Goal: Communication & Community: Answer question/provide support

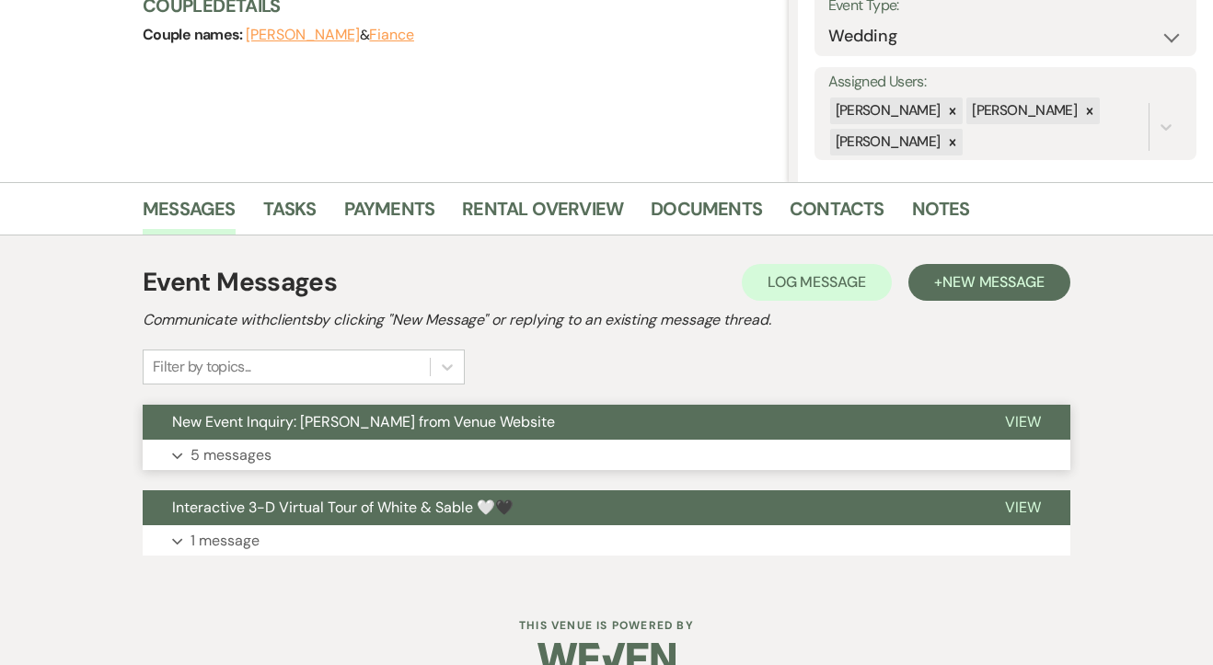
click at [234, 428] on span "New Event Inquiry: Mandy Gruis from Venue Website" at bounding box center [363, 421] width 383 height 19
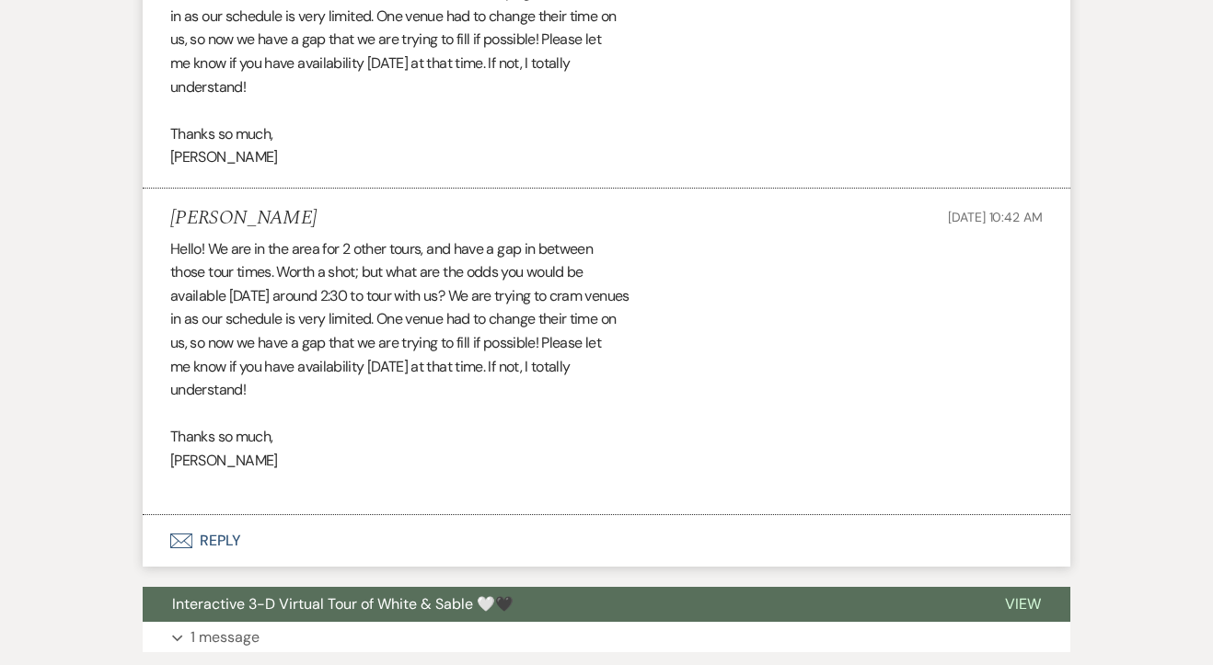
scroll to position [2404, 0]
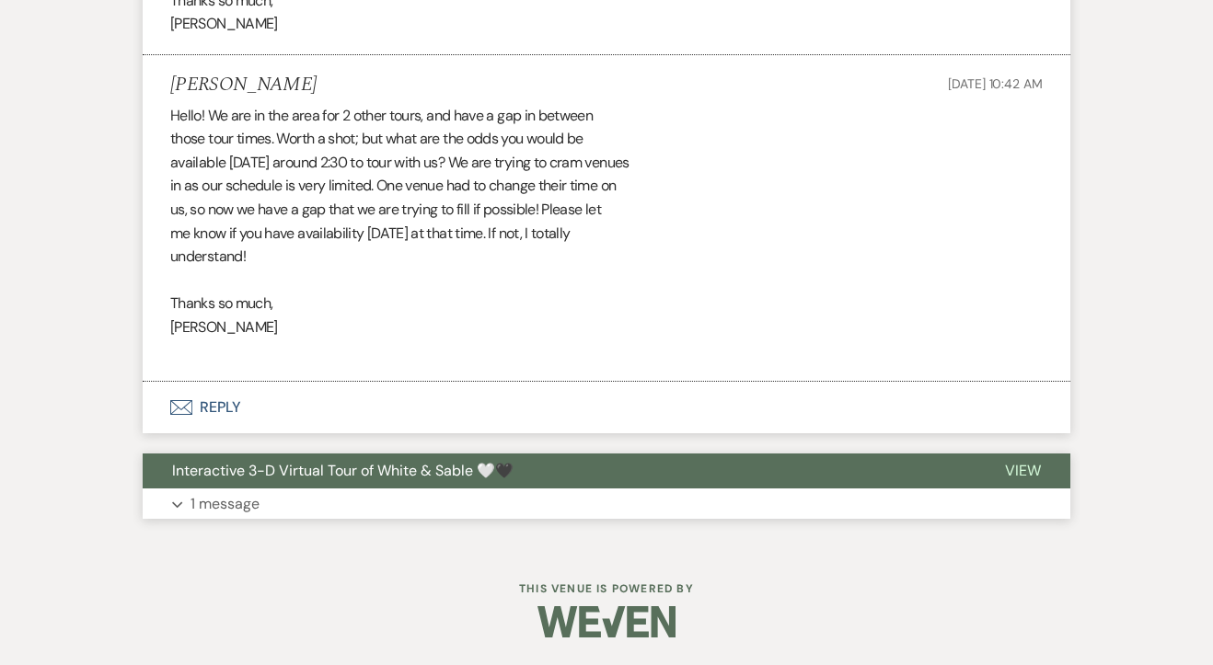
click at [208, 492] on p "1 message" at bounding box center [224, 504] width 69 height 24
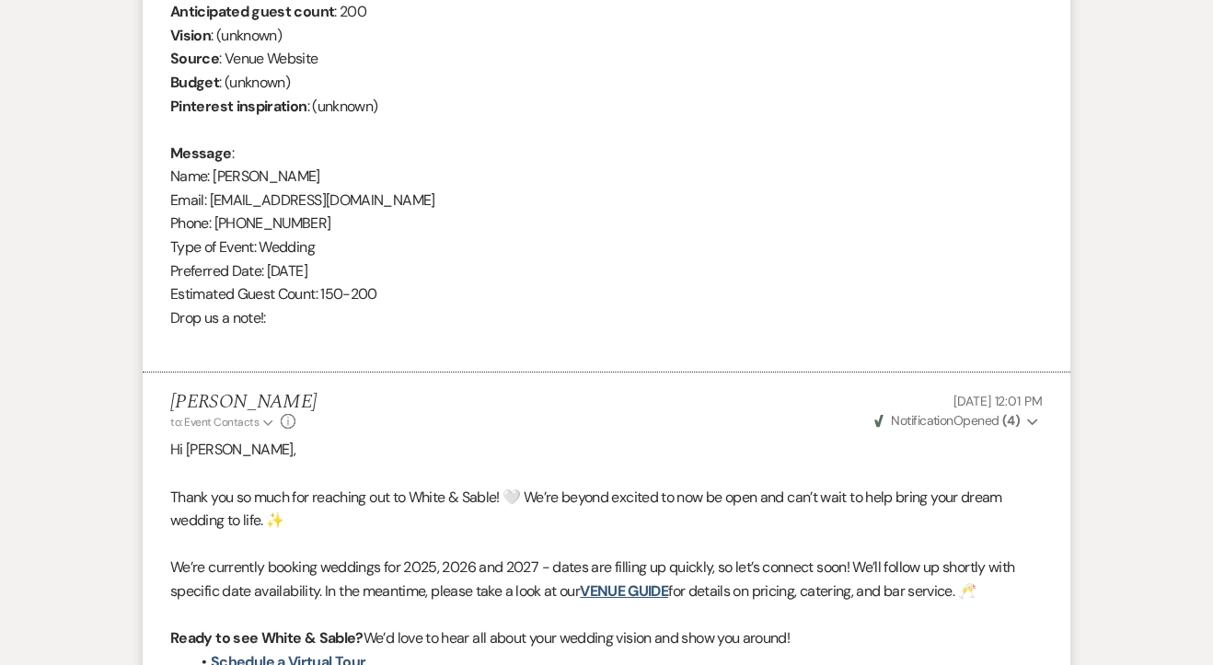
scroll to position [0, 0]
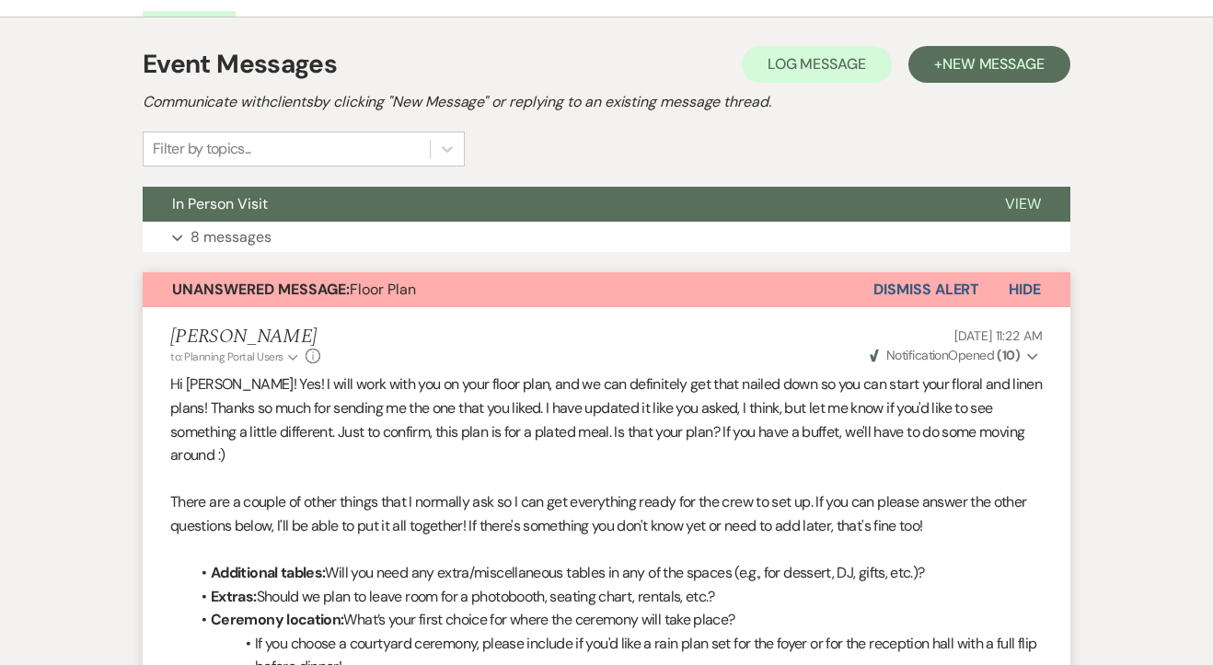
scroll to position [381, 0]
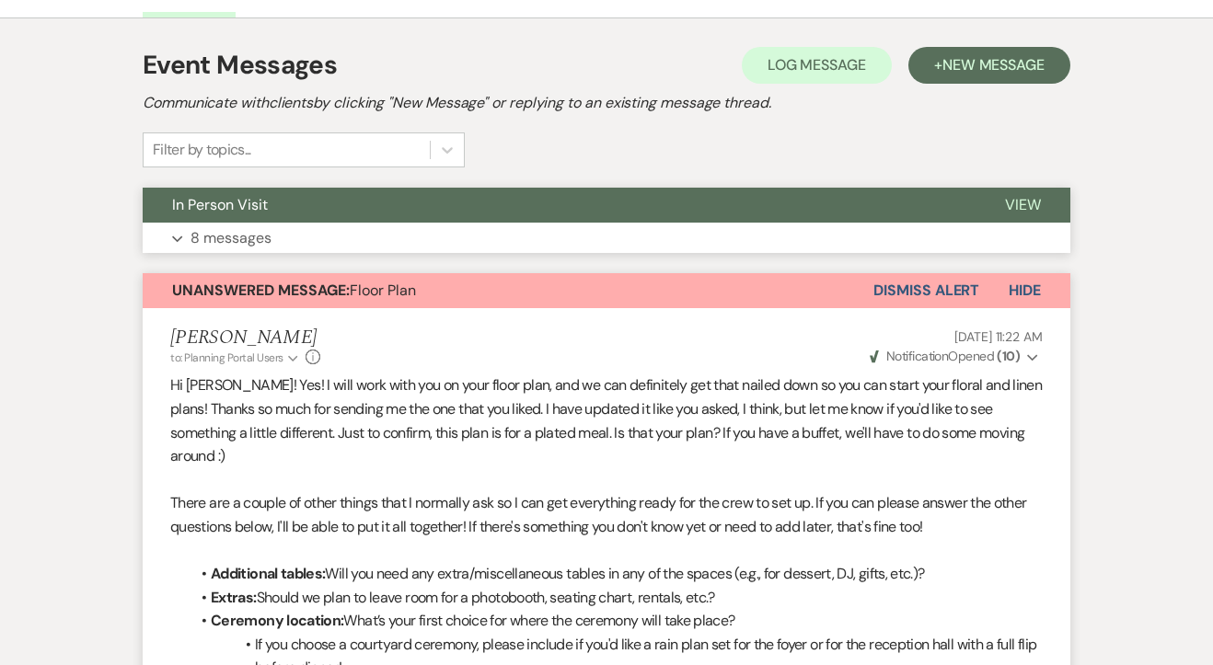
click at [272, 223] on button "Expand 8 messages" at bounding box center [607, 238] width 928 height 31
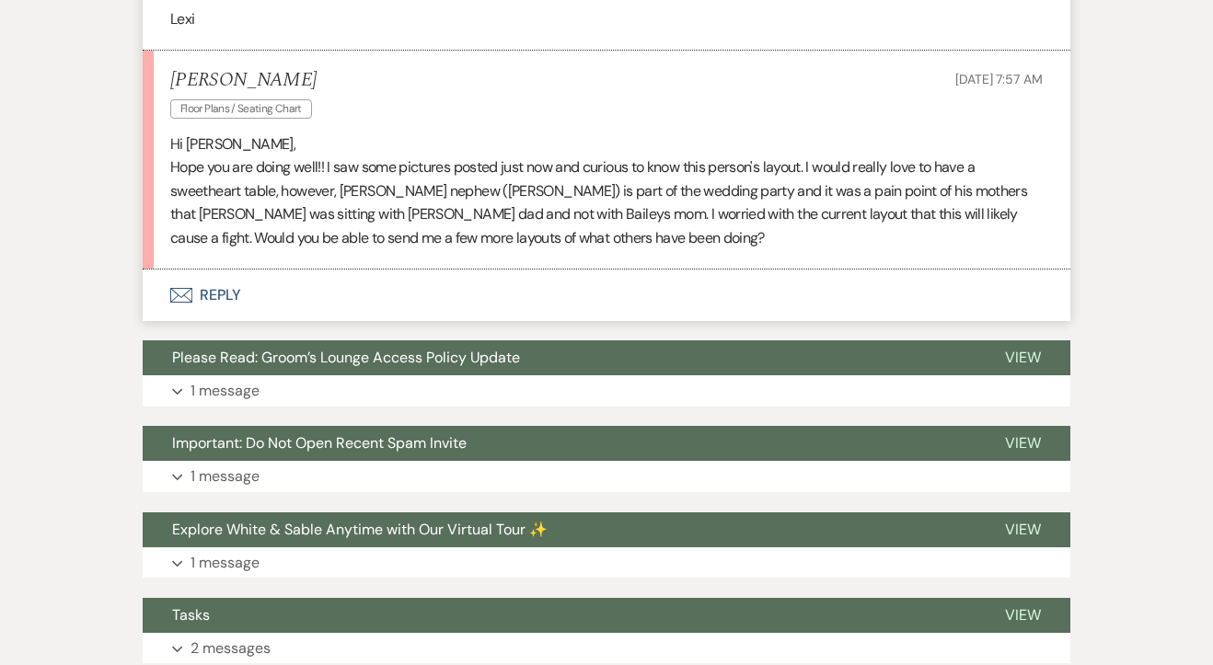
scroll to position [4317, 0]
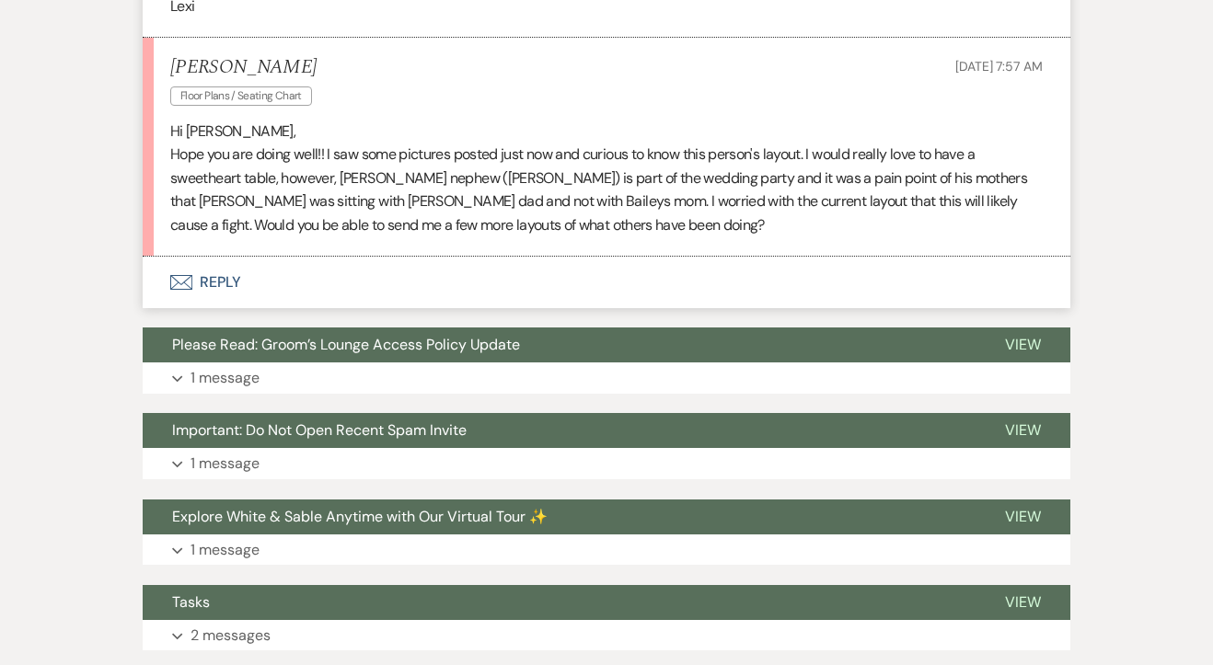
click at [225, 294] on button "Envelope Reply" at bounding box center [607, 283] width 928 height 52
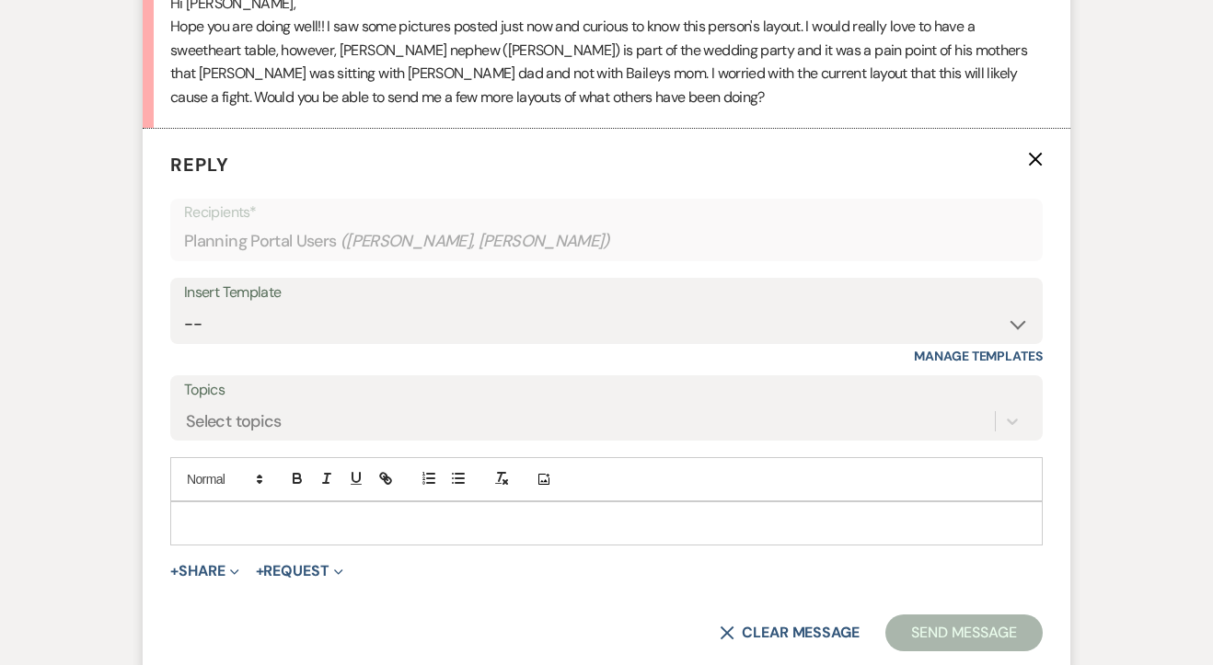
scroll to position [4449, 0]
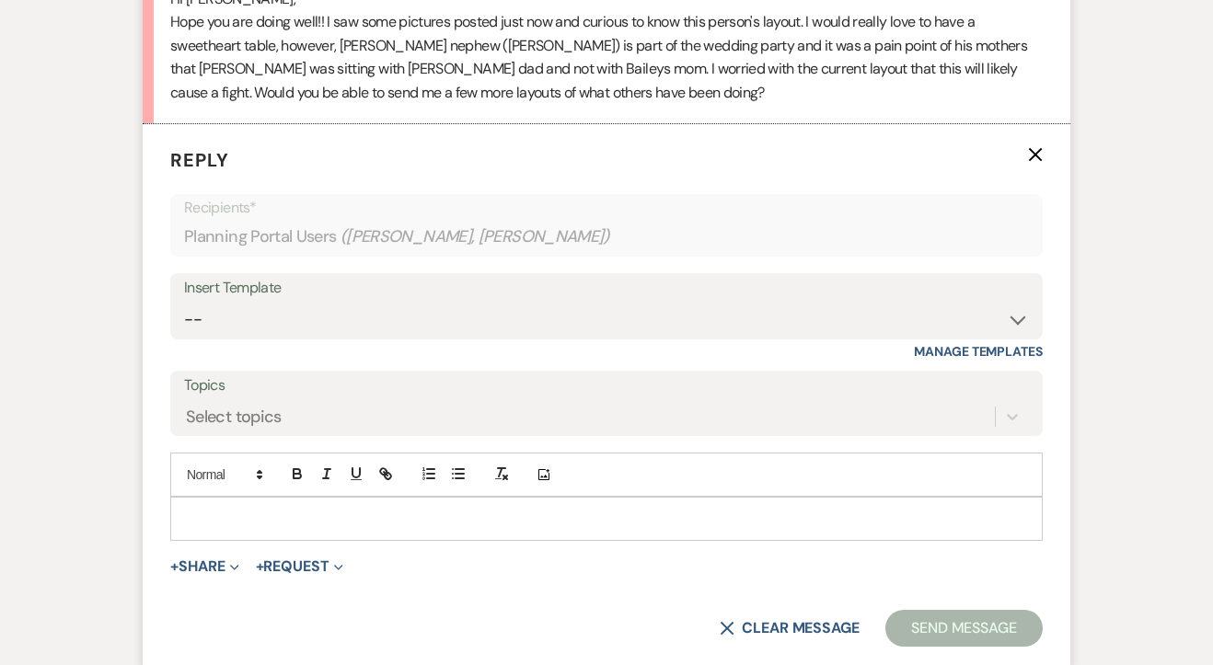
click at [250, 529] on p at bounding box center [606, 519] width 843 height 20
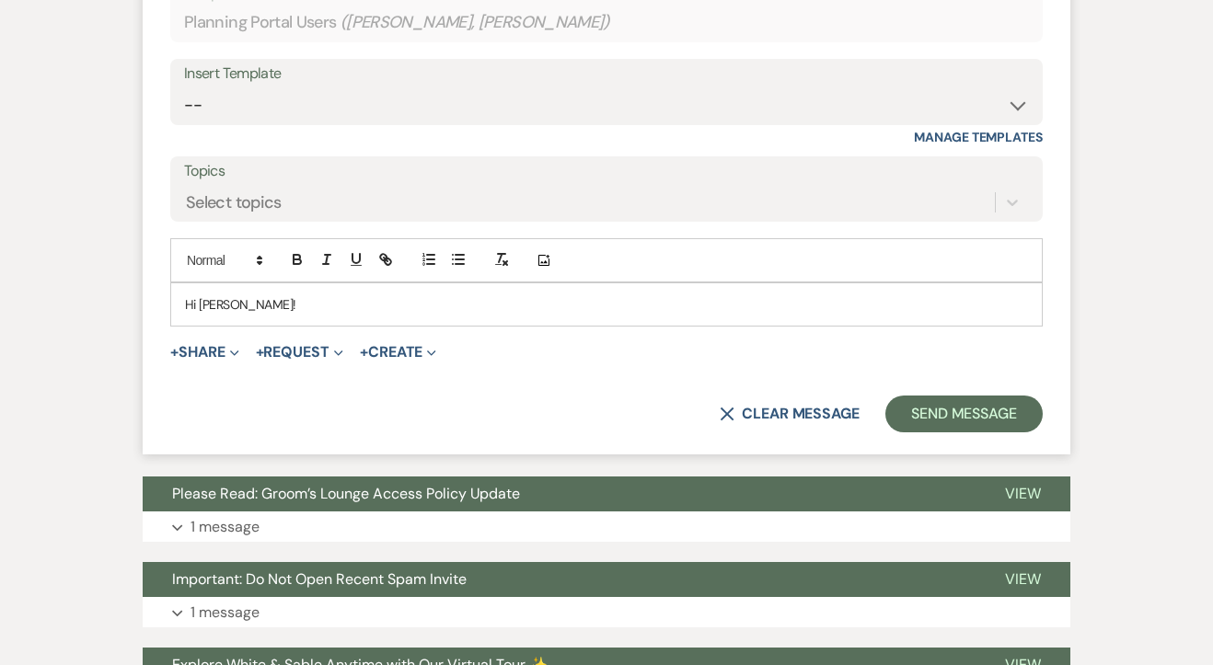
scroll to position [4666, 0]
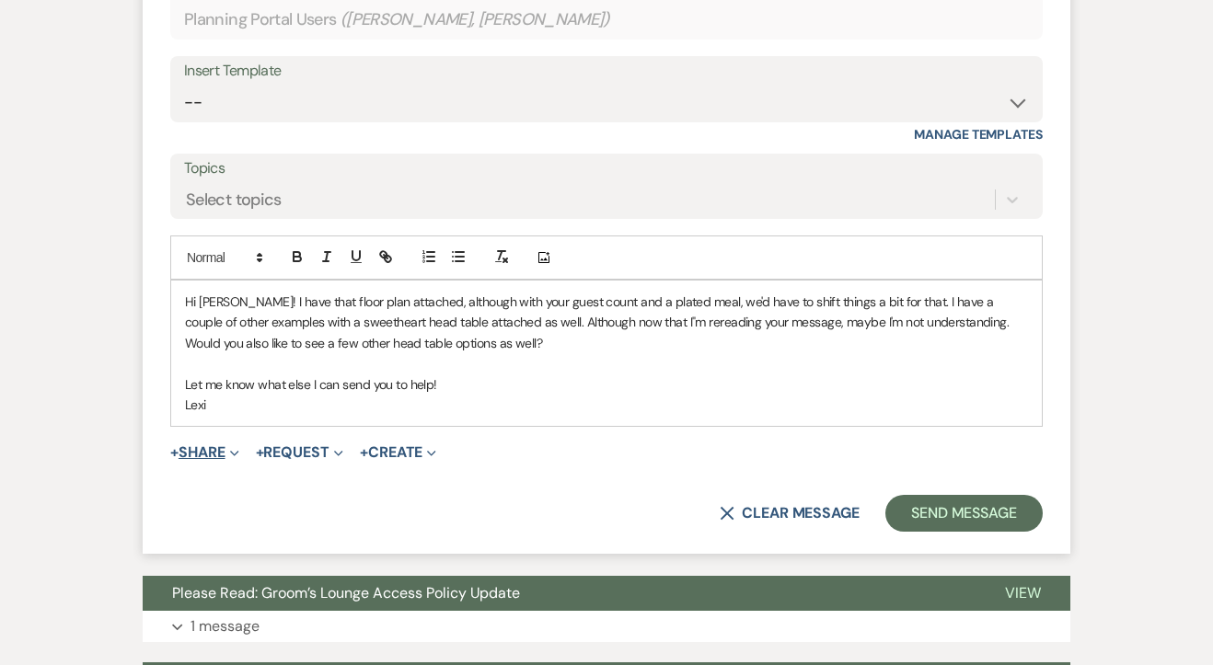
click at [209, 460] on button "+ Share Expand" at bounding box center [204, 452] width 69 height 15
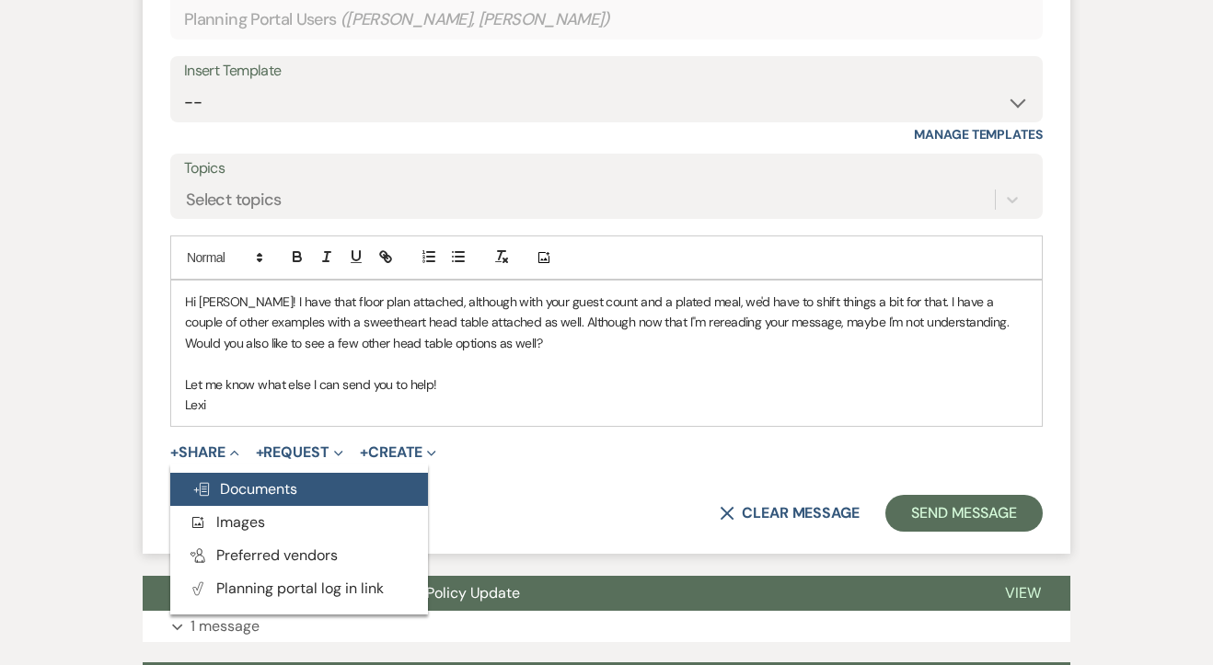
click at [225, 503] on button "Doc Upload Documents" at bounding box center [299, 489] width 258 height 33
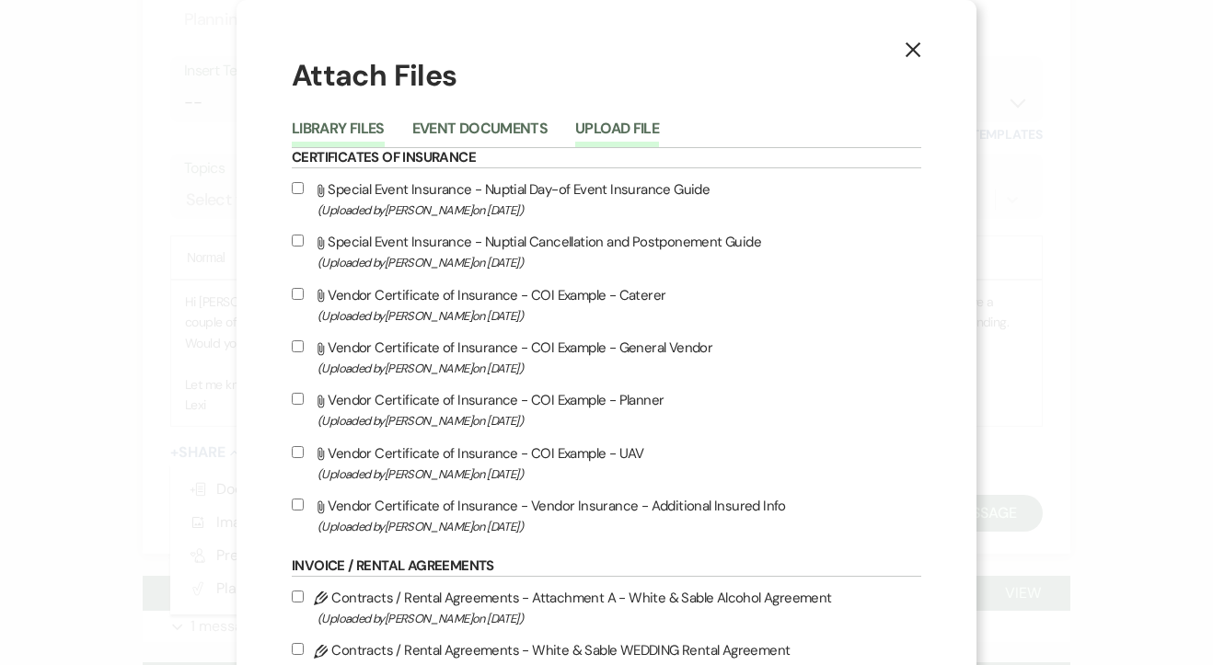
click at [622, 144] on button "Upload File" at bounding box center [617, 134] width 84 height 26
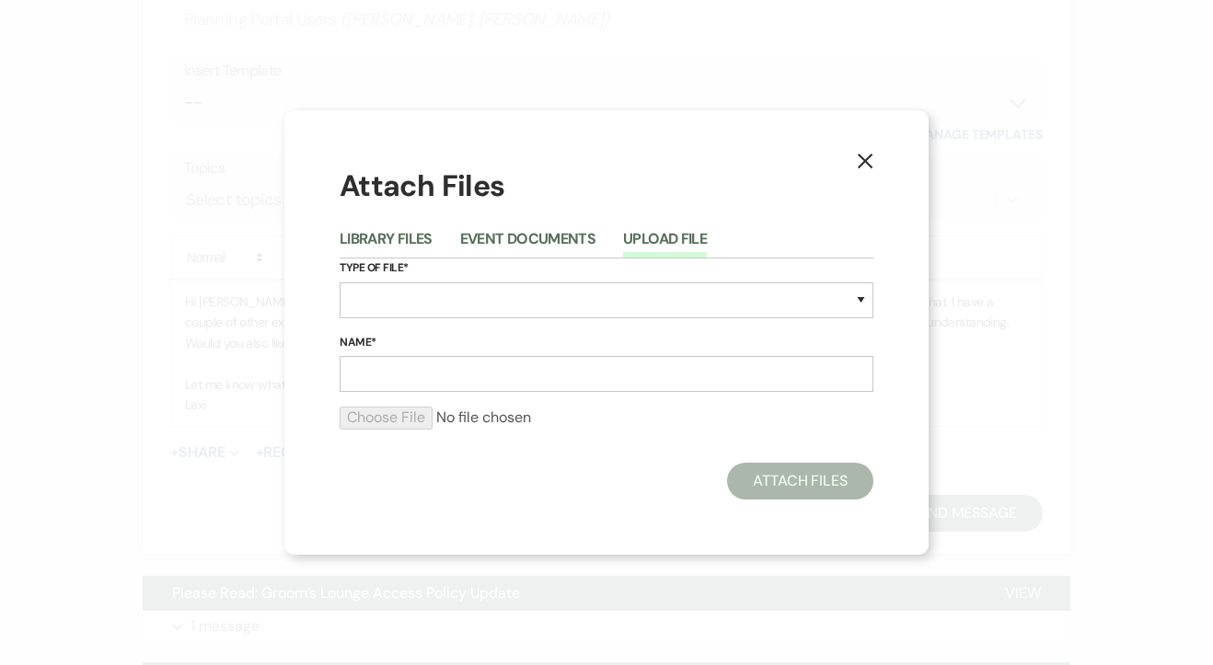
click at [445, 320] on div "Type of File* Special Event Insurance Vendor Certificate of Insurance Contracts…" at bounding box center [607, 296] width 534 height 75
click at [430, 307] on select "Special Event Insurance Vendor Certificate of Insurance Contracts / Rental Agre…" at bounding box center [607, 301] width 534 height 36
select select "24"
click at [340, 283] on select "Special Event Insurance Vendor Certificate of Insurance Contracts / Rental Agre…" at bounding box center [607, 301] width 534 height 36
click at [400, 377] on input "Name*" at bounding box center [607, 374] width 534 height 36
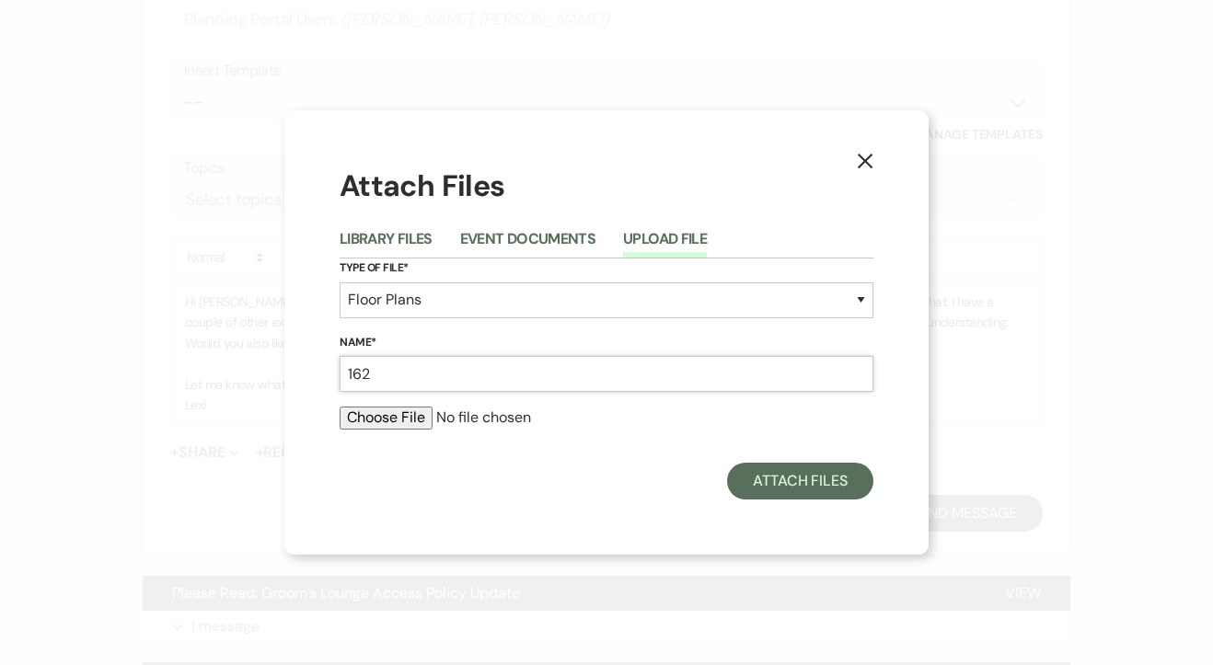
type input "162"
click at [408, 415] on input "file" at bounding box center [607, 418] width 534 height 22
type input "C:\fakepath\162 Buffet Sweetheart.pdf"
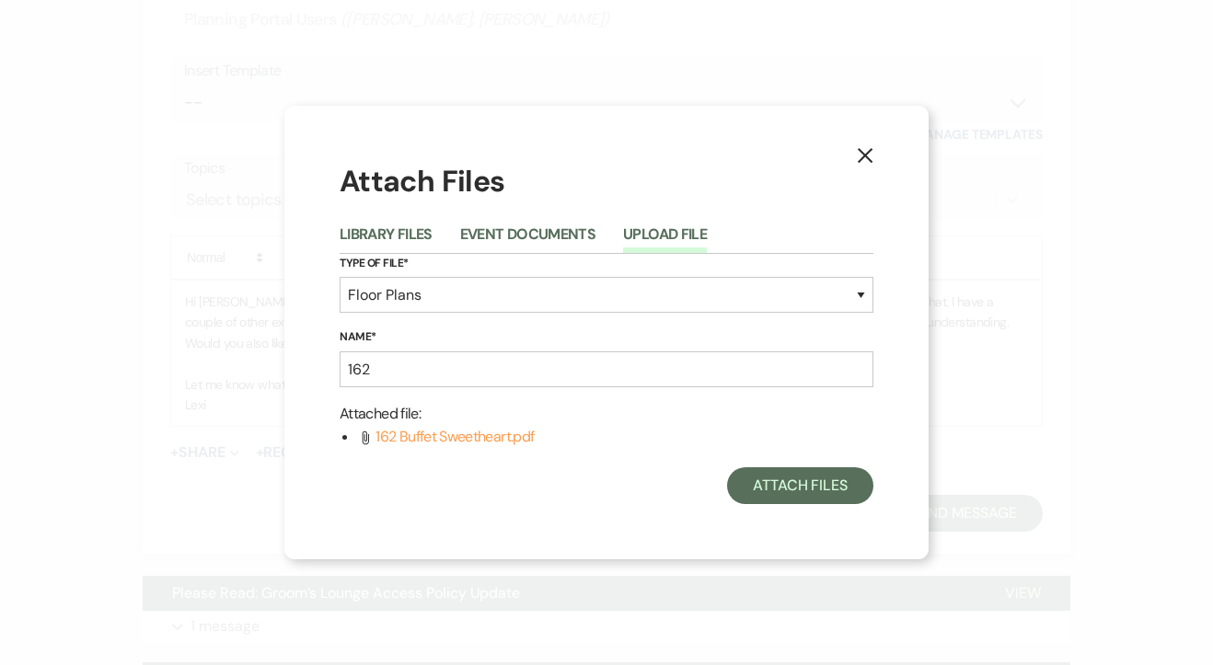
click at [849, 167] on h1 "Attach Files" at bounding box center [607, 181] width 534 height 41
click at [868, 157] on icon "X" at bounding box center [865, 155] width 17 height 17
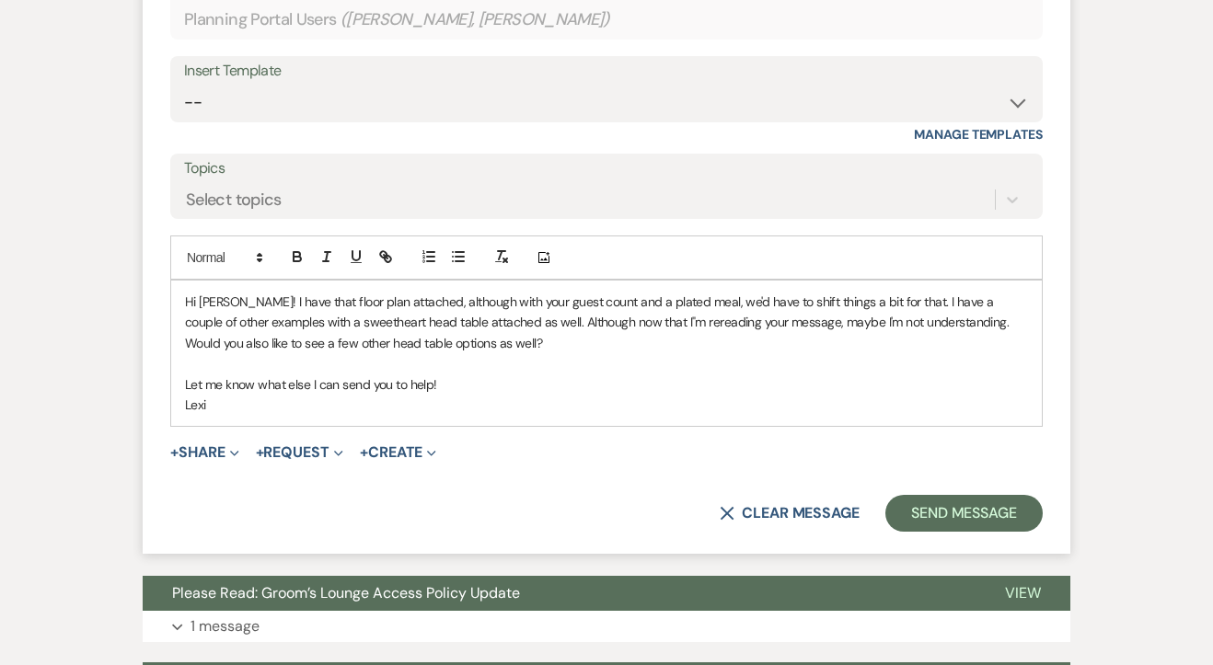
click at [607, 353] on p "Hi [PERSON_NAME]! I have that floor plan attached, although with your guest cou…" at bounding box center [606, 323] width 843 height 62
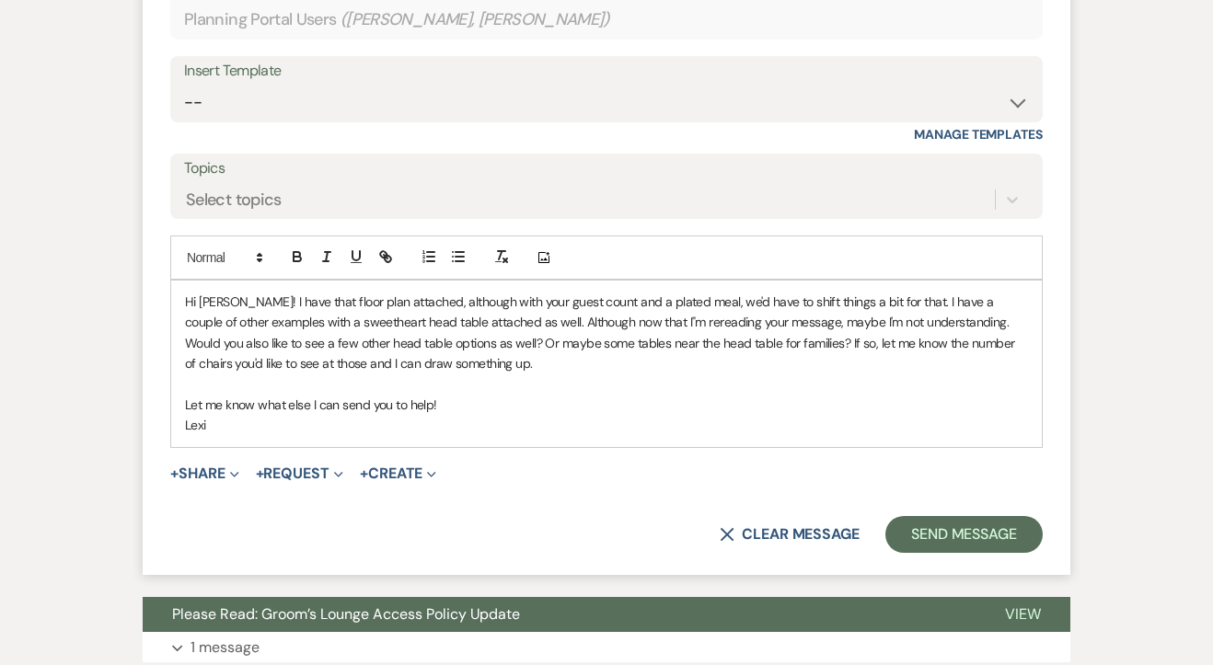
click at [416, 415] on p "Let me know what else I can send you to help!" at bounding box center [606, 405] width 843 height 20
click at [416, 415] on p "Let me know what else I can send you to !" at bounding box center [606, 405] width 843 height 20
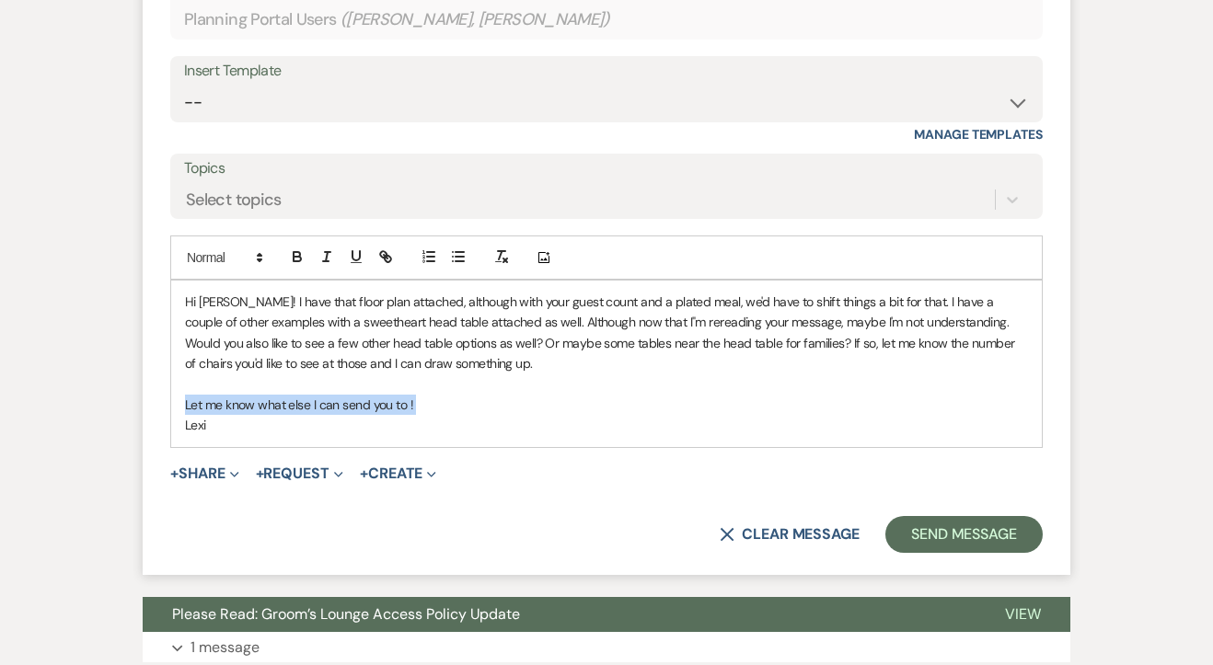
click at [416, 415] on p "Let me know what else I can send you to !" at bounding box center [606, 405] width 843 height 20
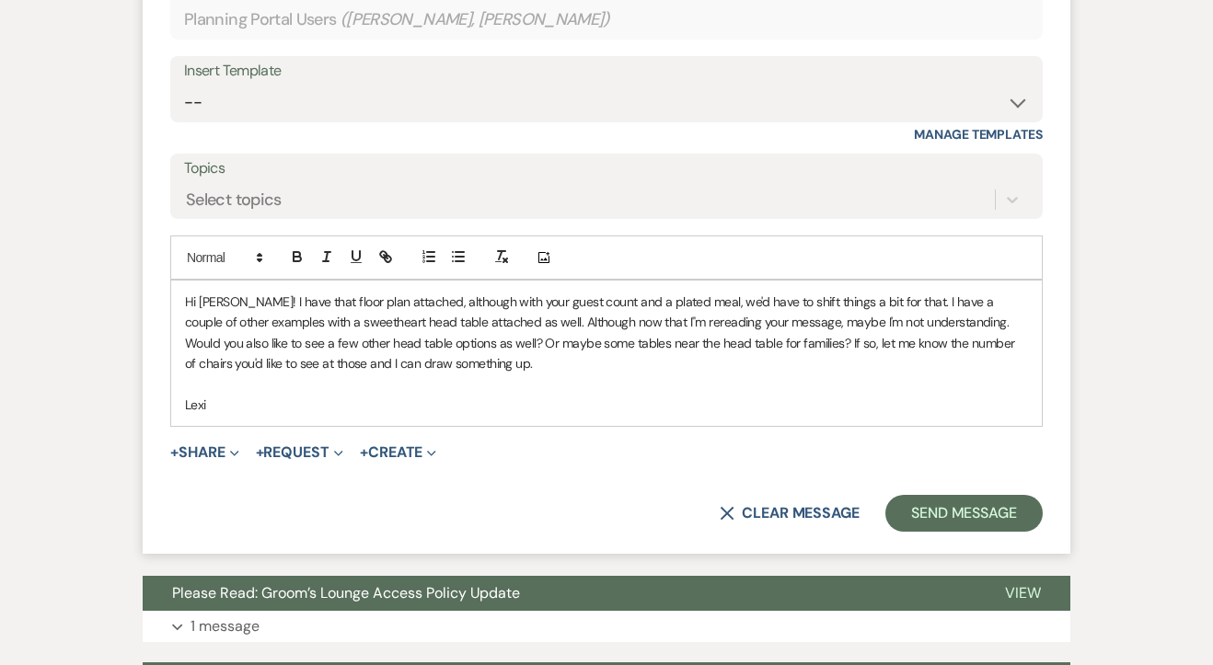
click at [445, 375] on p "Hi [PERSON_NAME]! I have that floor plan attached, although with your guest cou…" at bounding box center [606, 333] width 843 height 83
click at [871, 329] on p "Hi [PERSON_NAME]! I have that floor plan attached, although with your guest cou…" at bounding box center [606, 333] width 843 height 83
click at [544, 364] on p "Hi [PERSON_NAME]! I have that floor plan attached, although with your guest cou…" at bounding box center [606, 333] width 843 height 83
click at [230, 462] on span "Expand" at bounding box center [232, 452] width 14 height 19
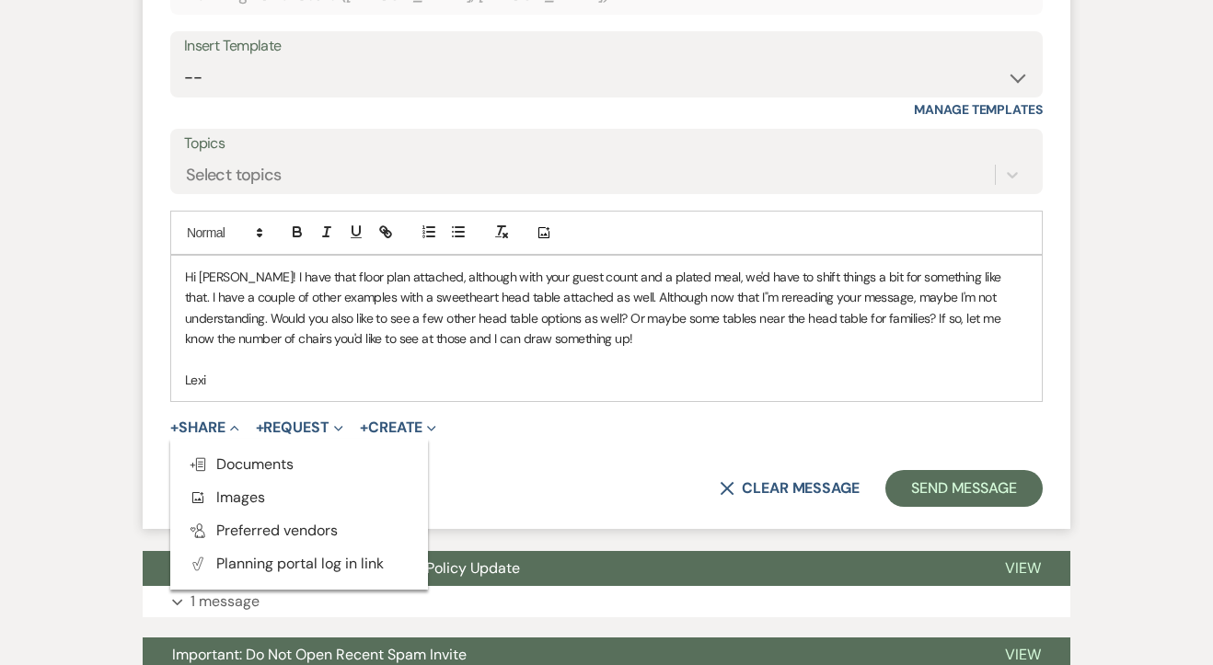
scroll to position [4720, 0]
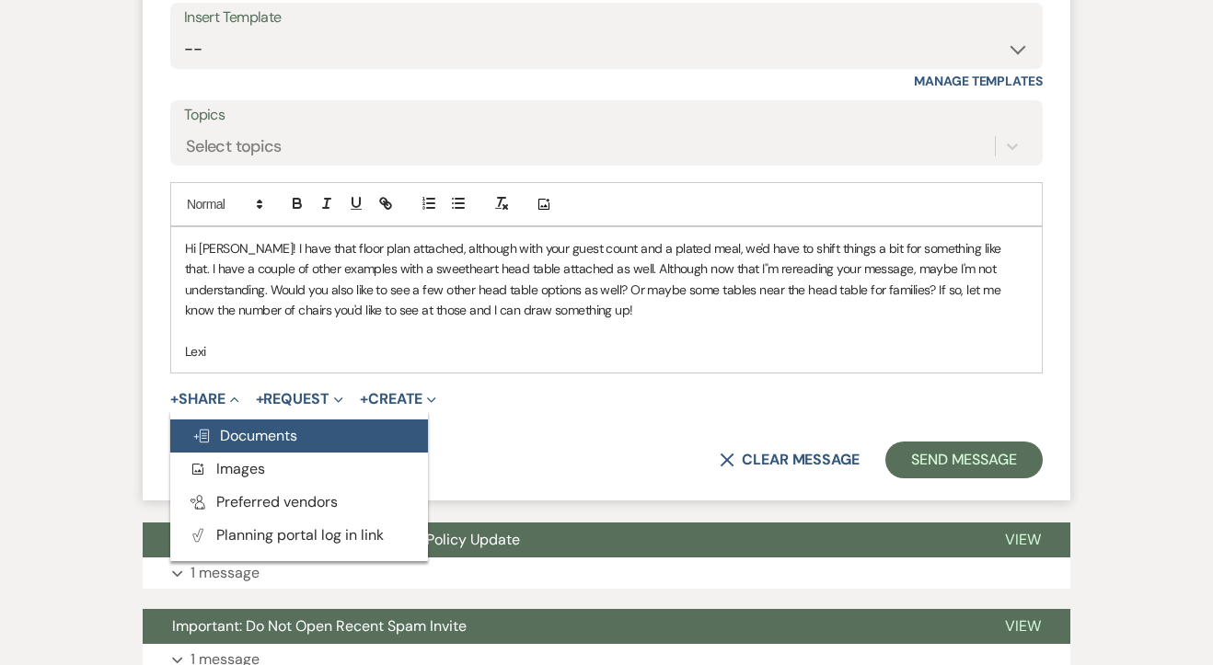
click at [252, 445] on span "Doc Upload Documents" at bounding box center [244, 435] width 105 height 19
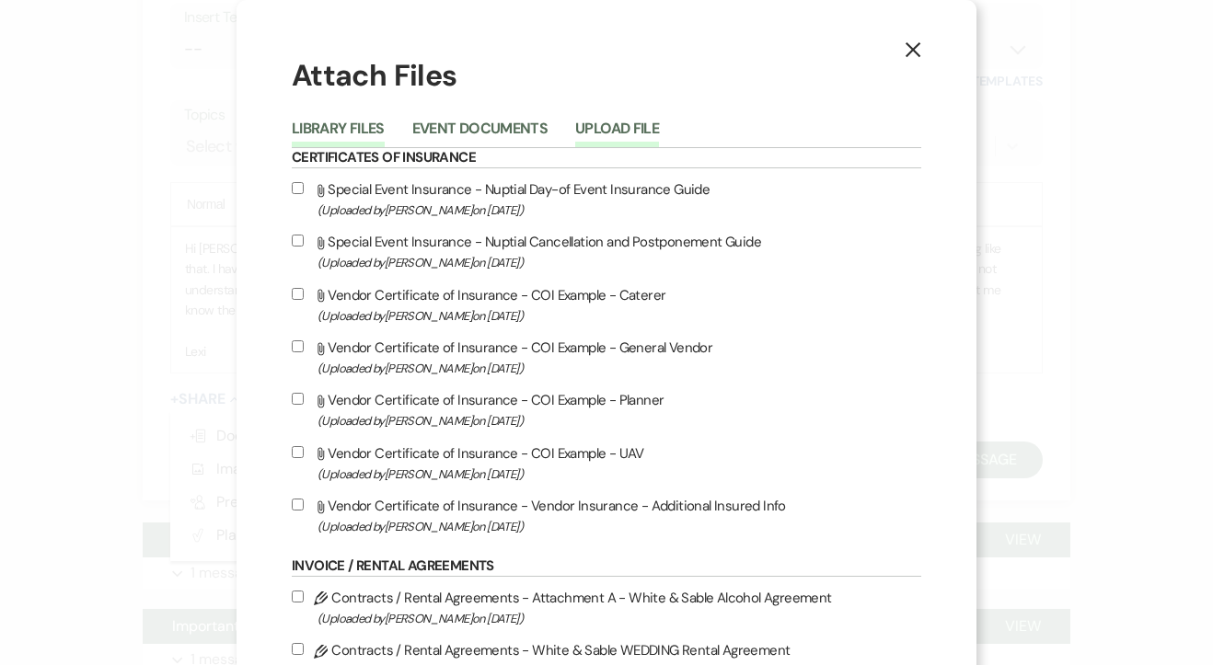
click at [617, 126] on button "Upload File" at bounding box center [617, 134] width 84 height 26
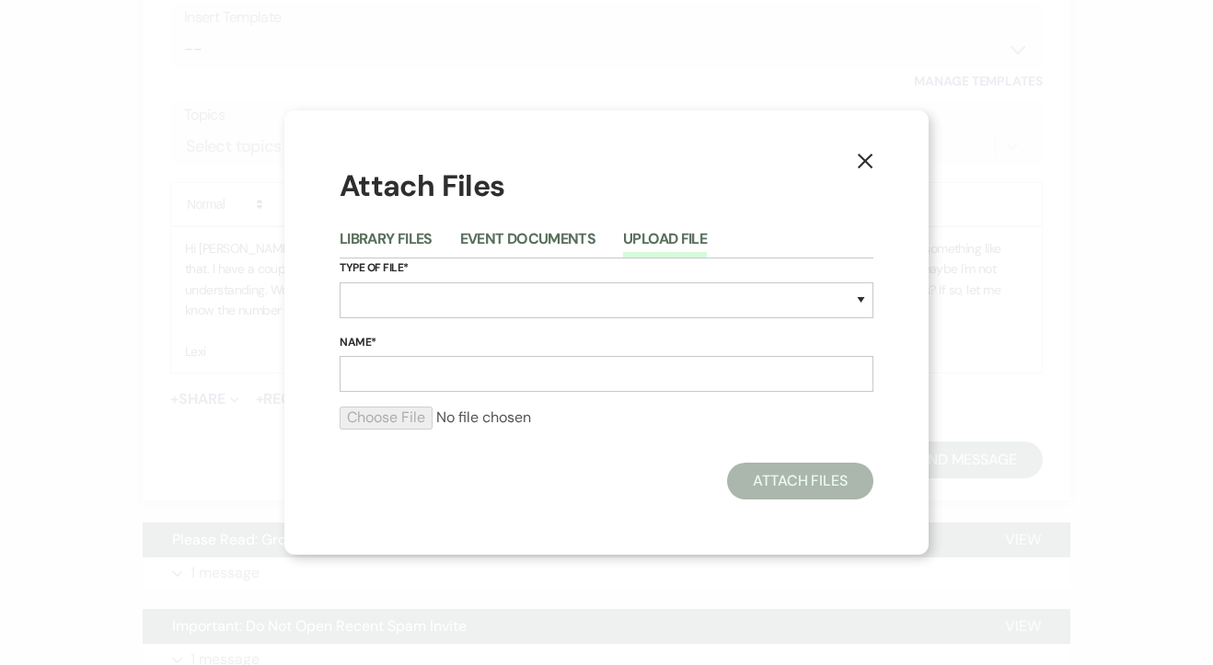
click at [421, 281] on div "Type of File* Special Event Insurance Vendor Certificate of Insurance Contracts…" at bounding box center [607, 296] width 534 height 75
click at [414, 304] on select "Special Event Insurance Vendor Certificate of Insurance Contracts / Rental Agre…" at bounding box center [607, 301] width 534 height 36
select select "24"
click at [340, 283] on select "Special Event Insurance Vendor Certificate of Insurance Contracts / Rental Agre…" at bounding box center [607, 301] width 534 height 36
click at [421, 375] on input "Name*" at bounding box center [607, 374] width 534 height 36
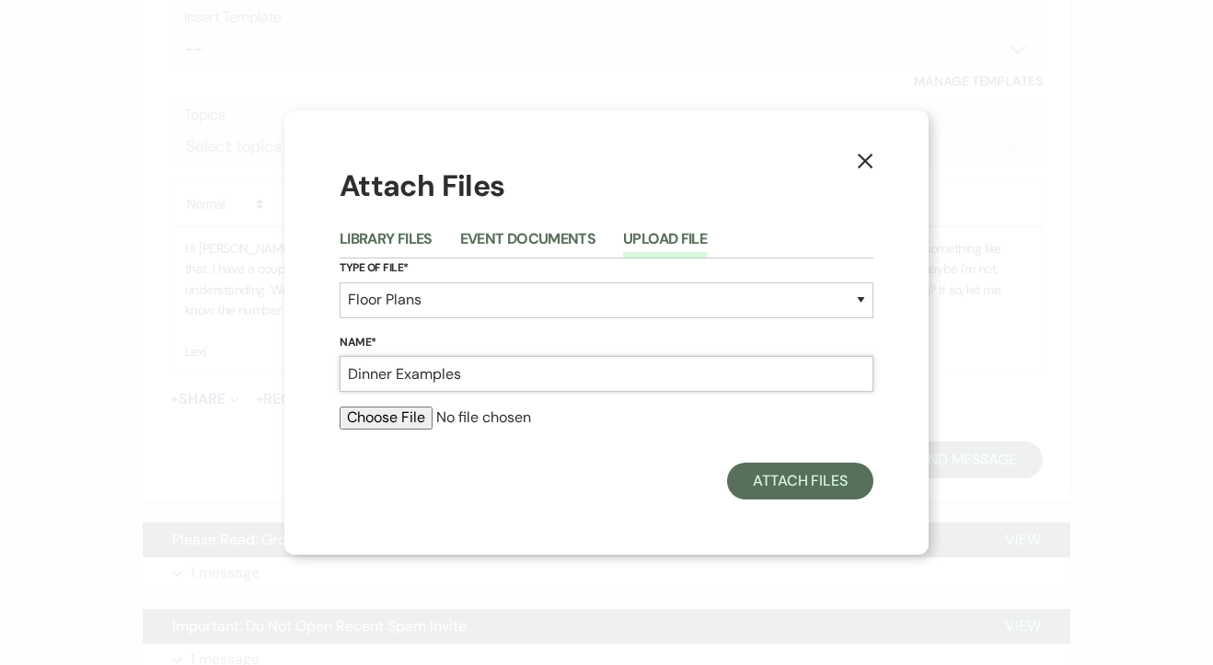
type input "Dinner Examples"
click at [373, 425] on input "file" at bounding box center [607, 418] width 534 height 22
type input "C:\fakepath\[PERSON_NAME] & [PERSON_NAME] Examples.pdf"
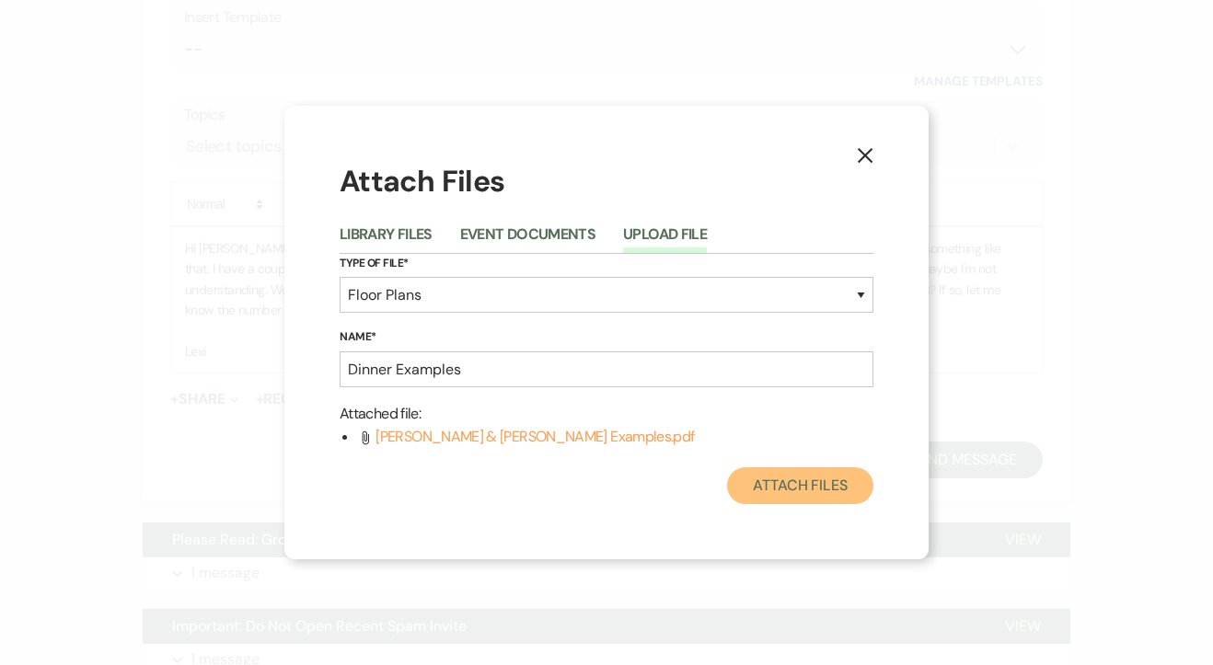
click at [814, 502] on button "Attach Files" at bounding box center [800, 485] width 146 height 37
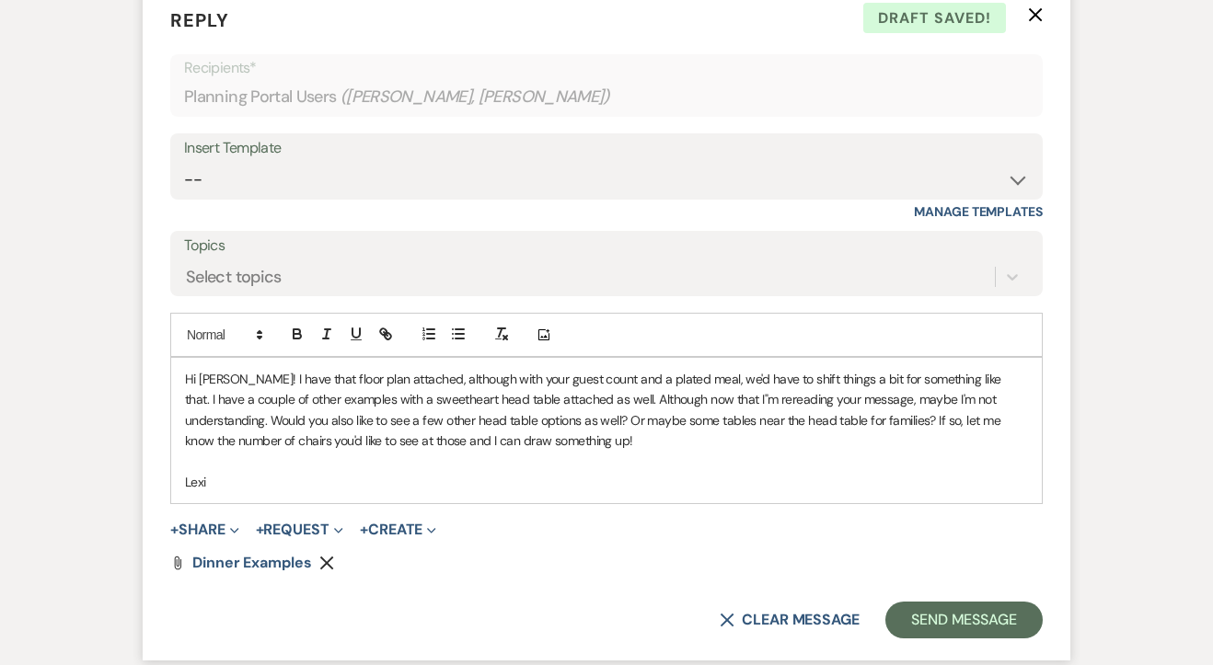
scroll to position [4738, 0]
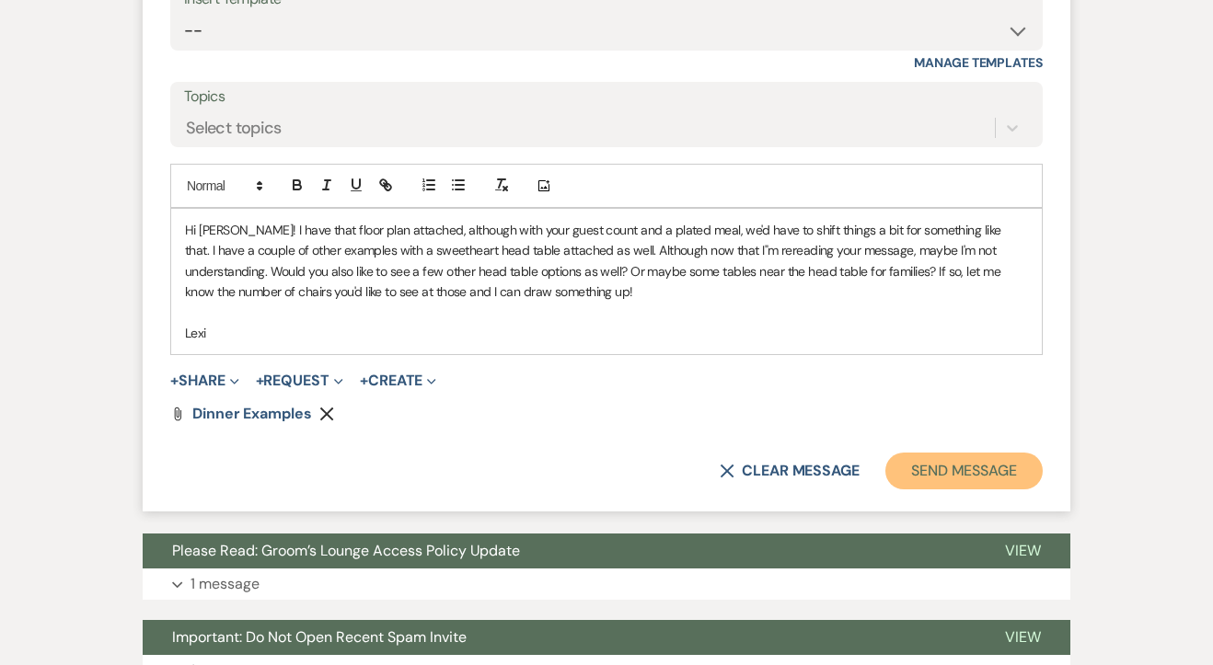
drag, startPoint x: 957, startPoint y: 491, endPoint x: 503, endPoint y: 389, distance: 465.0
click at [503, 389] on form "Reply X Draft Recipients* Planning Portal Users ( [PERSON_NAME], [PERSON_NAME] …" at bounding box center [607, 173] width 928 height 677
click at [188, 388] on button "+ Share Expand" at bounding box center [204, 381] width 69 height 15
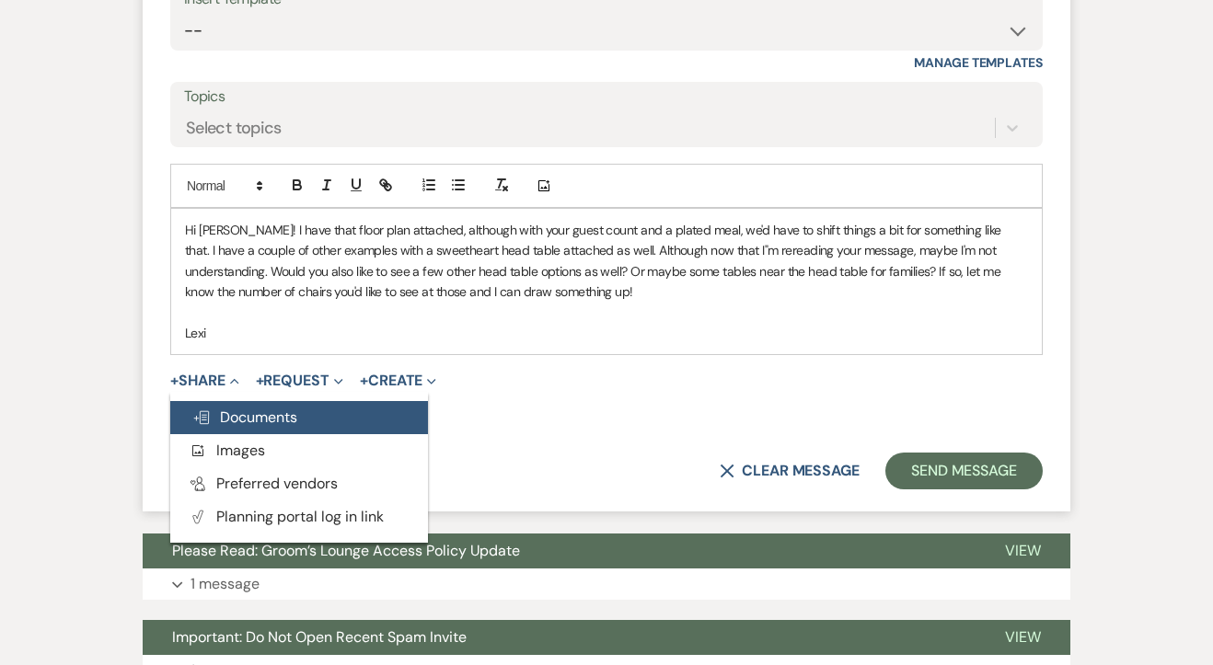
click at [256, 432] on button "Doc Upload Documents" at bounding box center [299, 417] width 258 height 33
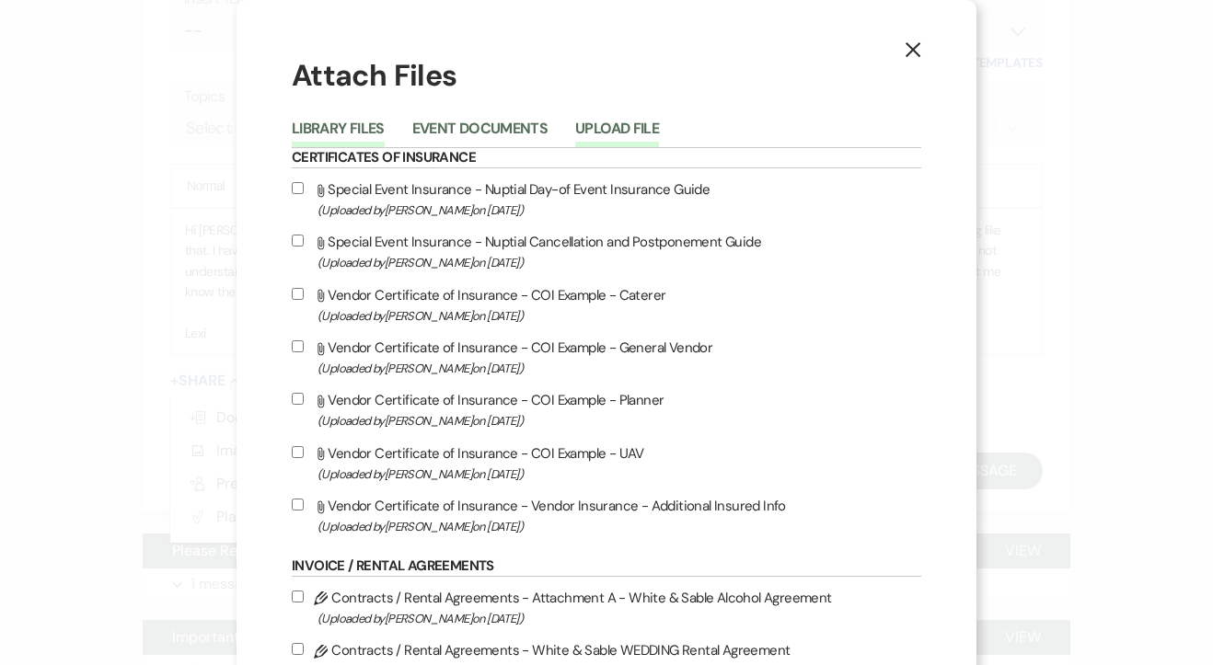
click at [603, 129] on button "Upload File" at bounding box center [617, 134] width 84 height 26
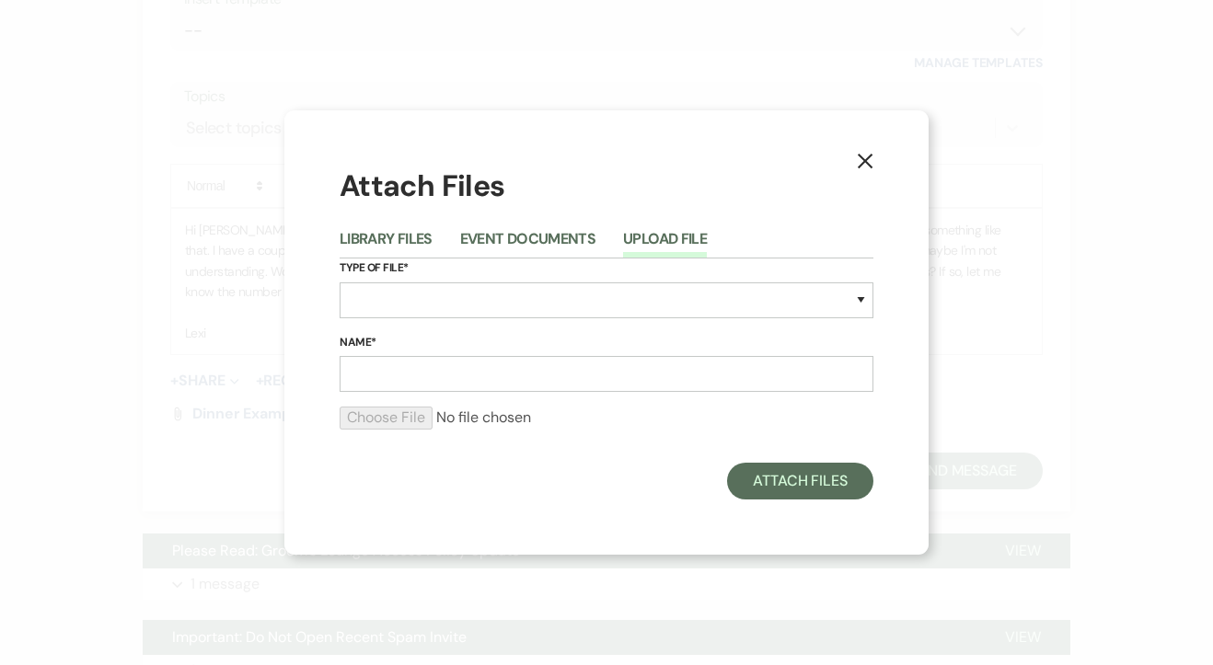
click at [383, 277] on label "Type of File*" at bounding box center [607, 269] width 534 height 20
click at [383, 299] on select "Special Event Insurance Vendor Certificate of Insurance Contracts / Rental Agre…" at bounding box center [607, 301] width 534 height 36
select select "24"
click at [340, 283] on select "Special Event Insurance Vendor Certificate of Insurance Contracts / Rental Agre…" at bounding box center [607, 301] width 534 height 36
click at [399, 386] on input "Name*" at bounding box center [607, 374] width 534 height 36
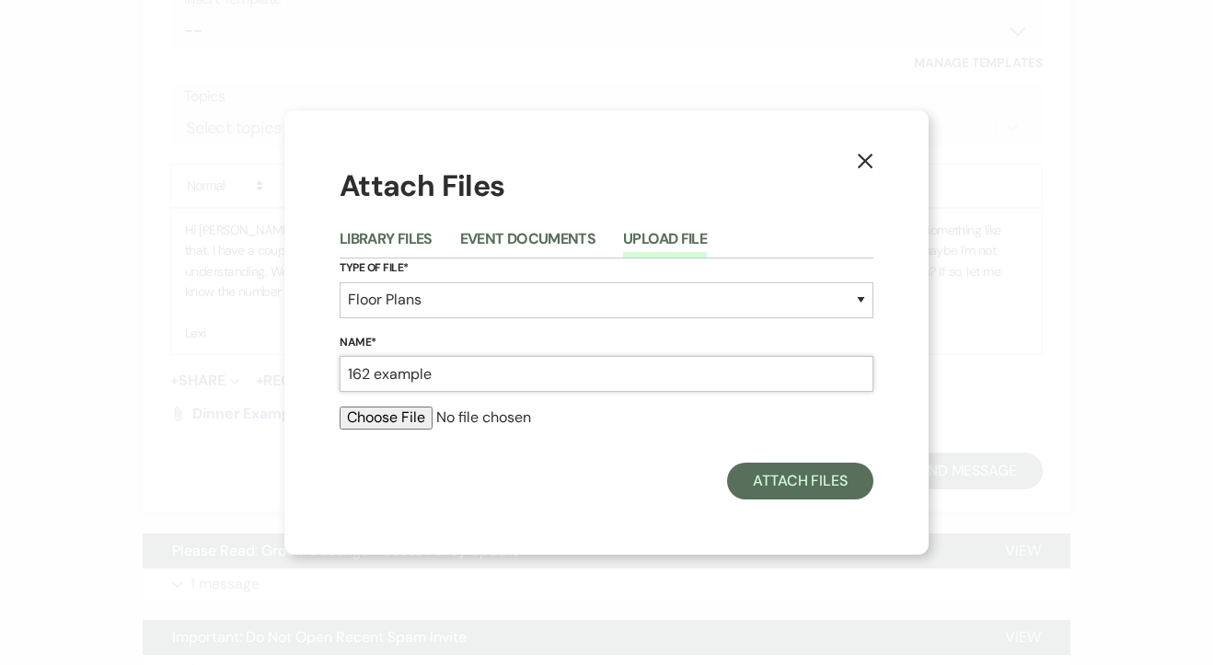
type input "162 example"
click at [398, 417] on input "file" at bounding box center [607, 418] width 534 height 22
type input "C:\fakepath\162 Buffet Sweetheart.pdf"
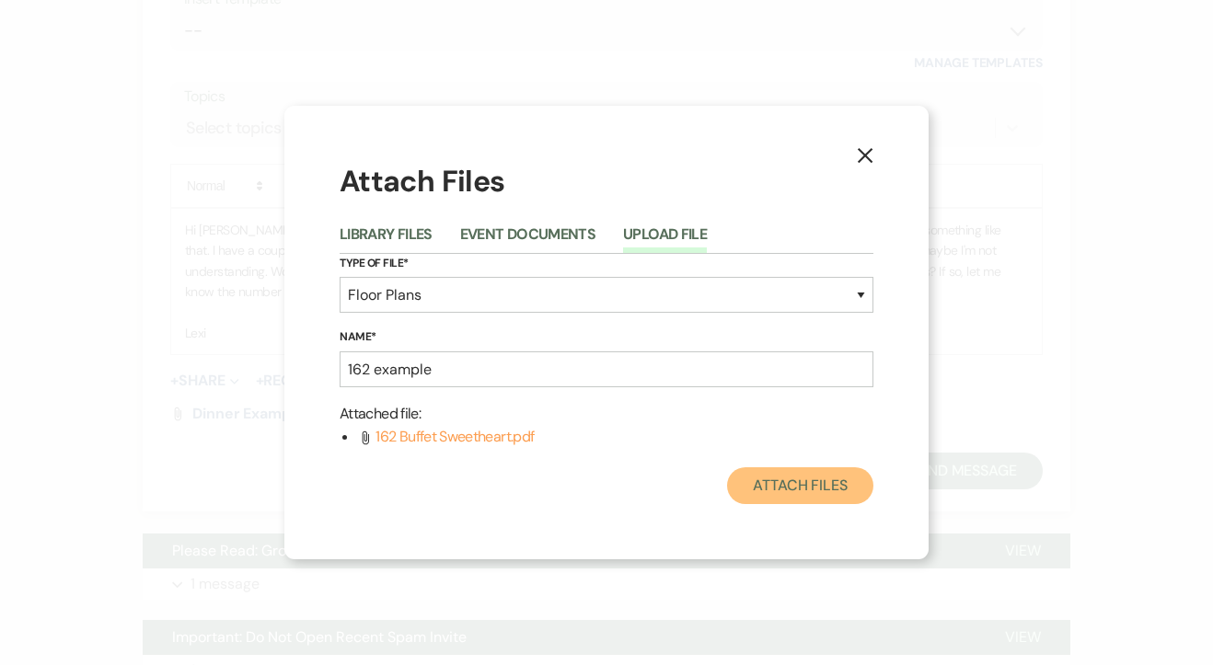
click at [835, 490] on button "Attach Files" at bounding box center [800, 485] width 146 height 37
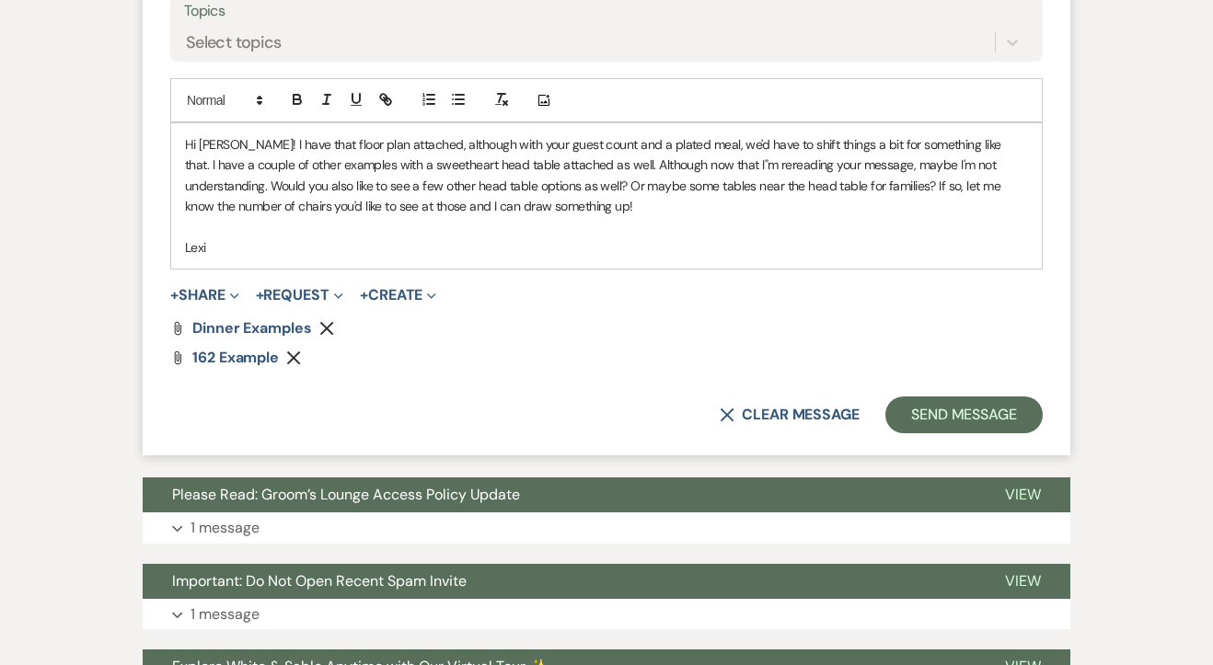
scroll to position [4825, 0]
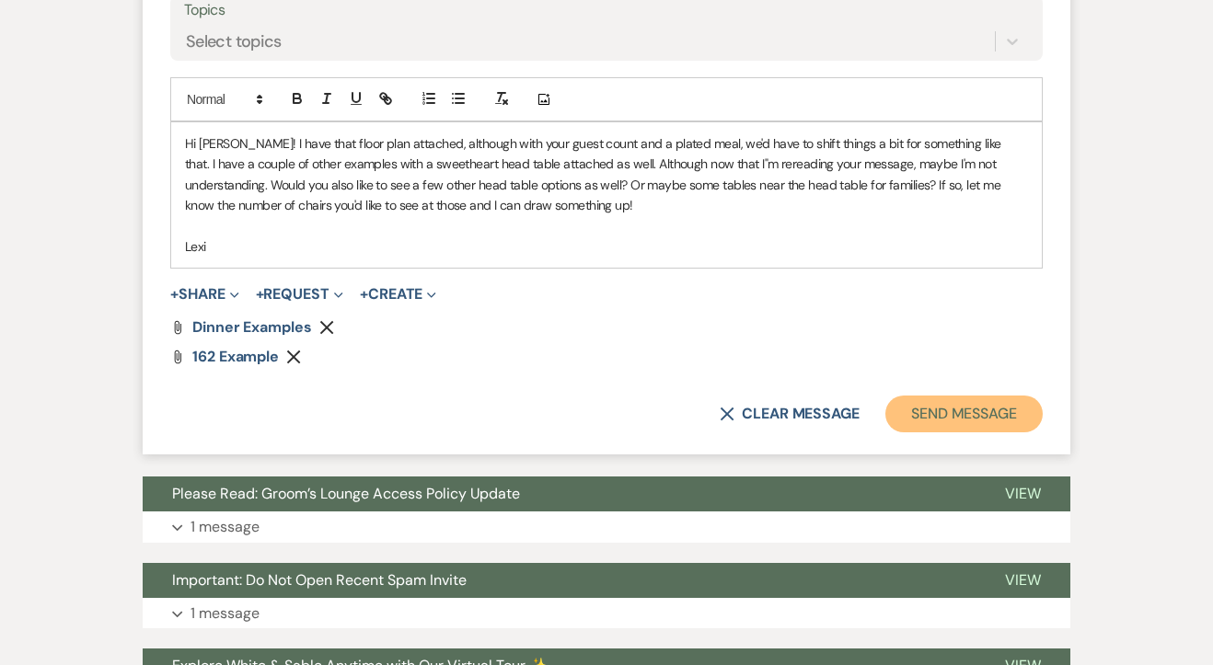
click at [967, 432] on button "Send Message" at bounding box center [963, 414] width 157 height 37
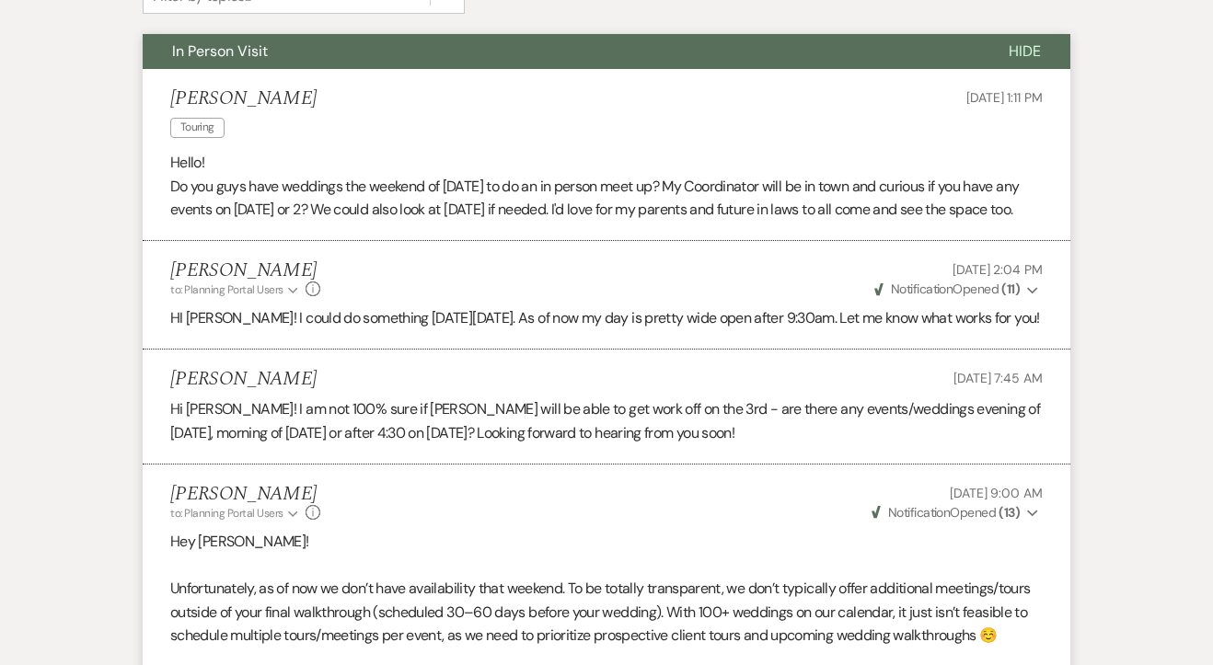
scroll to position [0, 0]
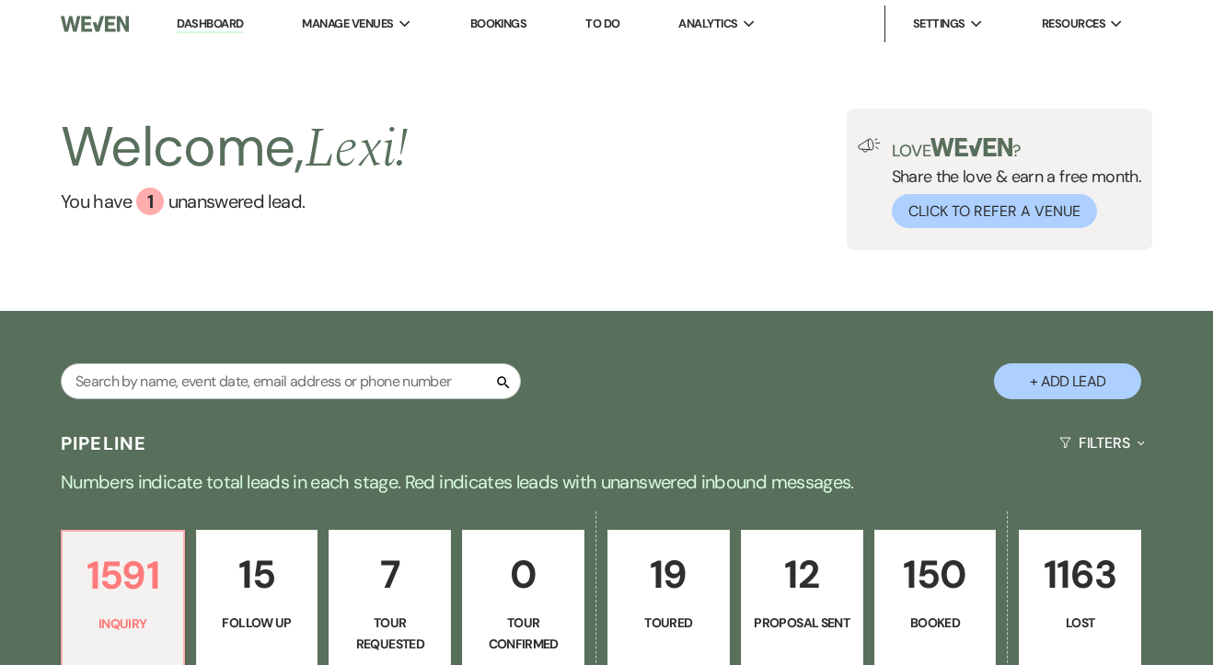
click at [602, 19] on link "To Do" at bounding box center [602, 24] width 34 height 16
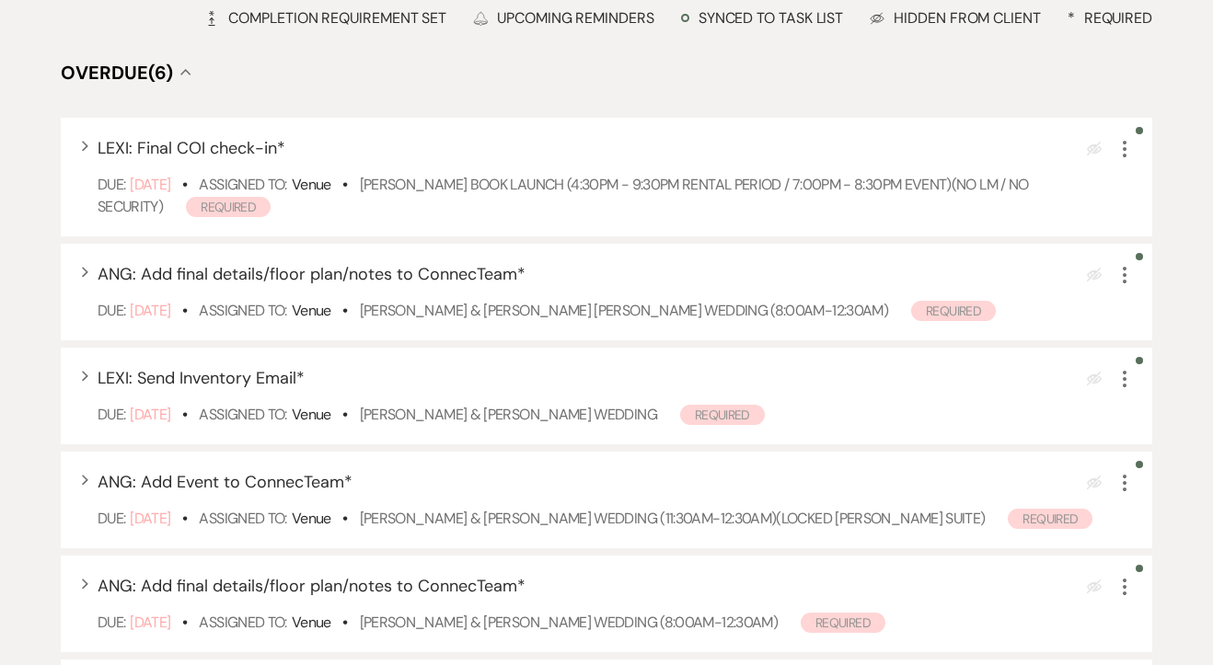
scroll to position [276, 0]
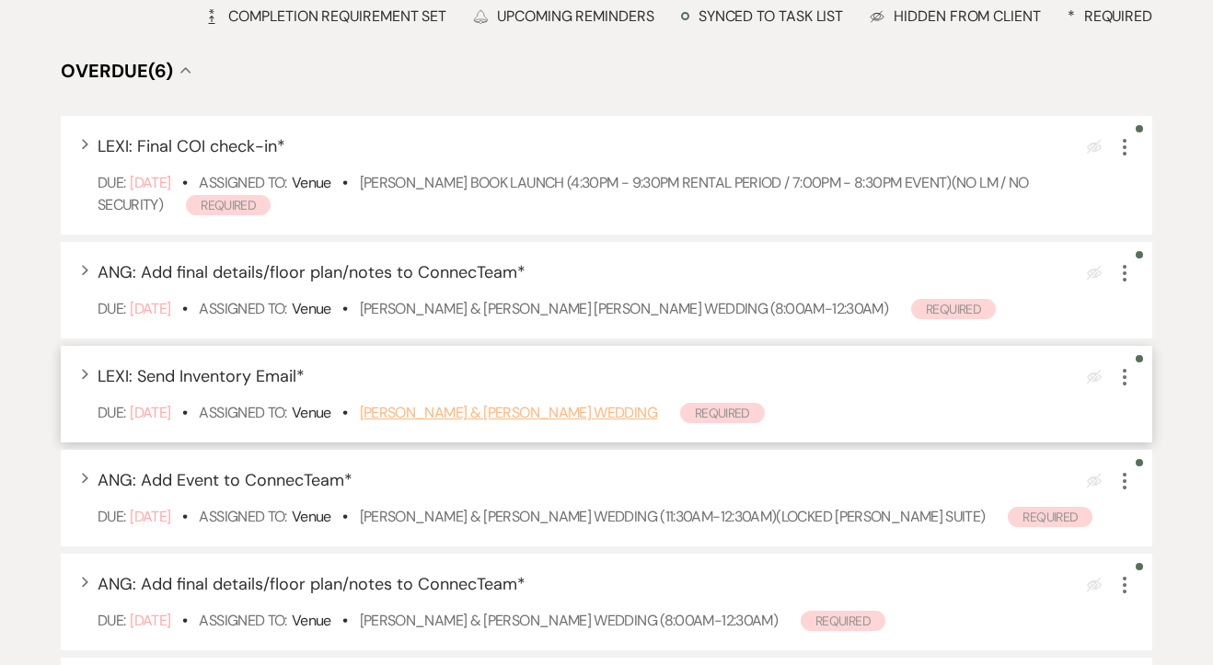
click at [467, 409] on link "Maggie Nicholson & Noah DeLuga's Wedding" at bounding box center [508, 412] width 297 height 19
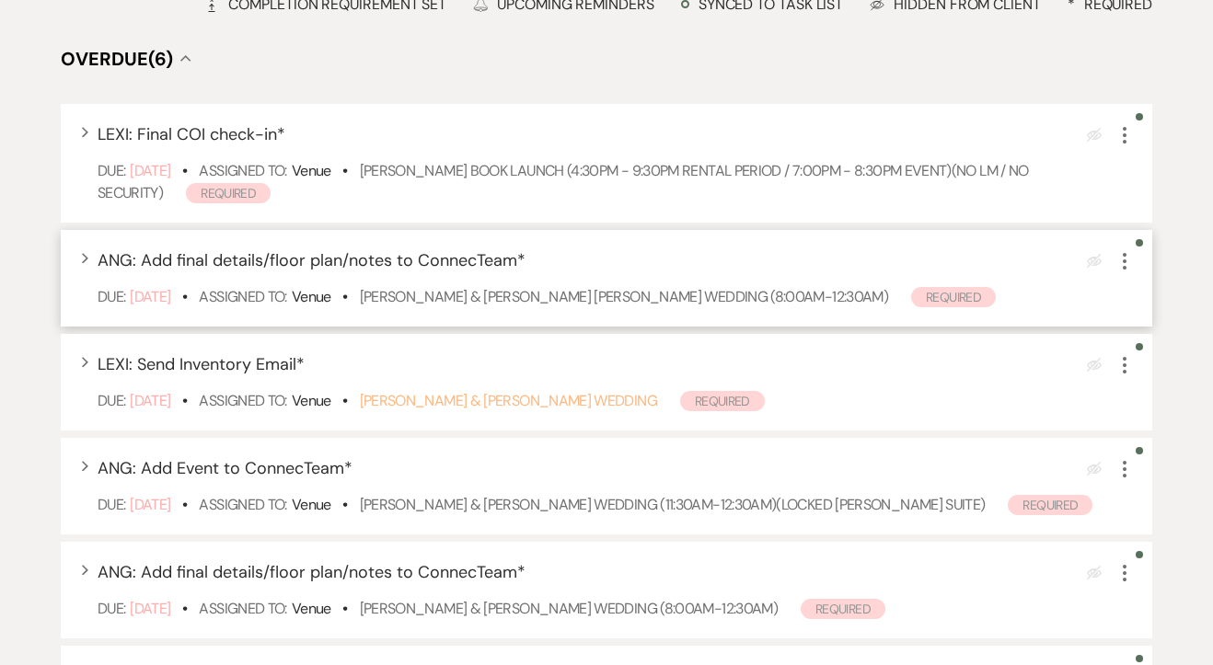
scroll to position [0, 0]
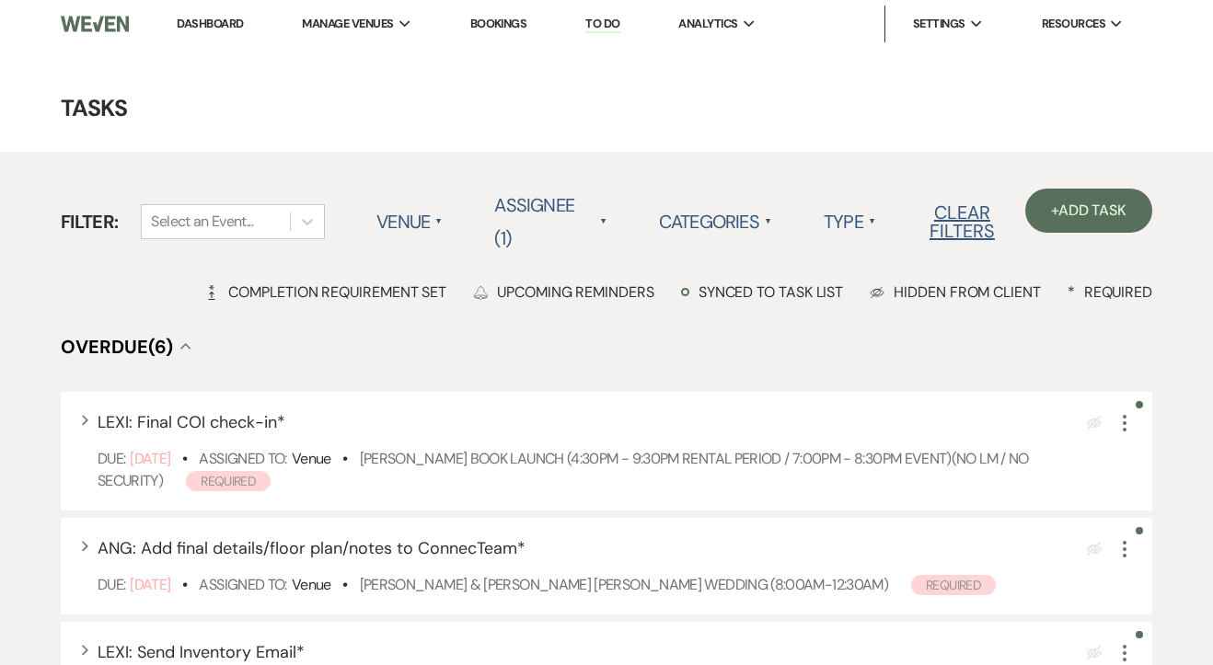
click at [217, 23] on link "Dashboard" at bounding box center [210, 24] width 66 height 16
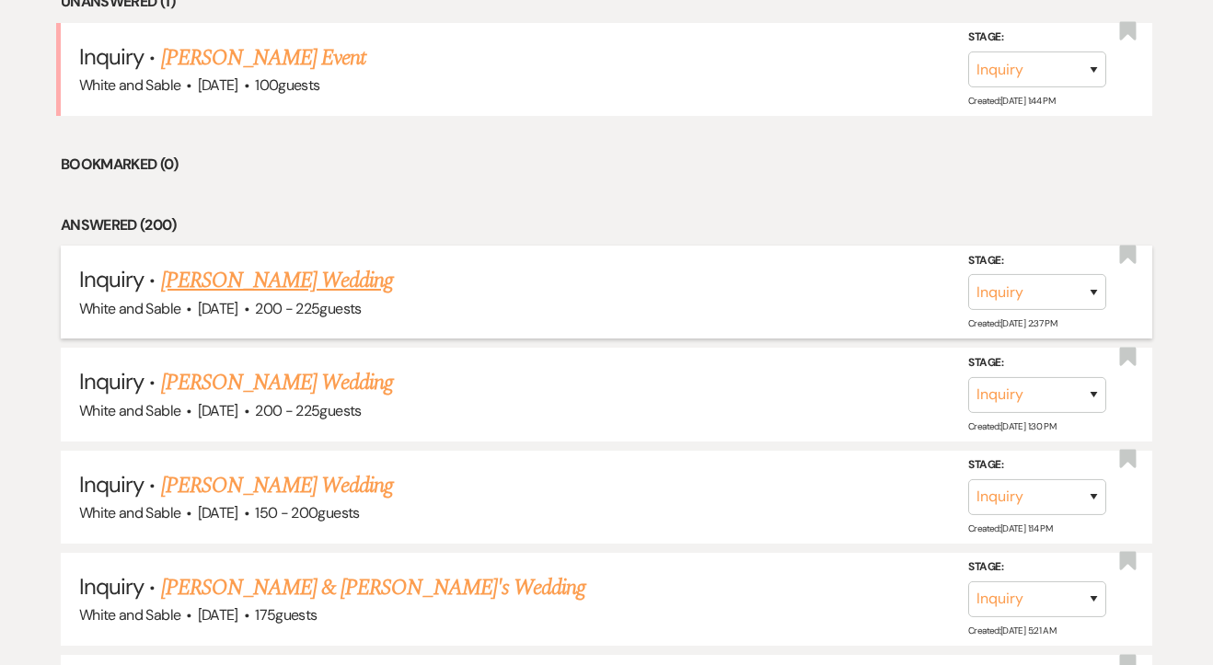
scroll to position [797, 0]
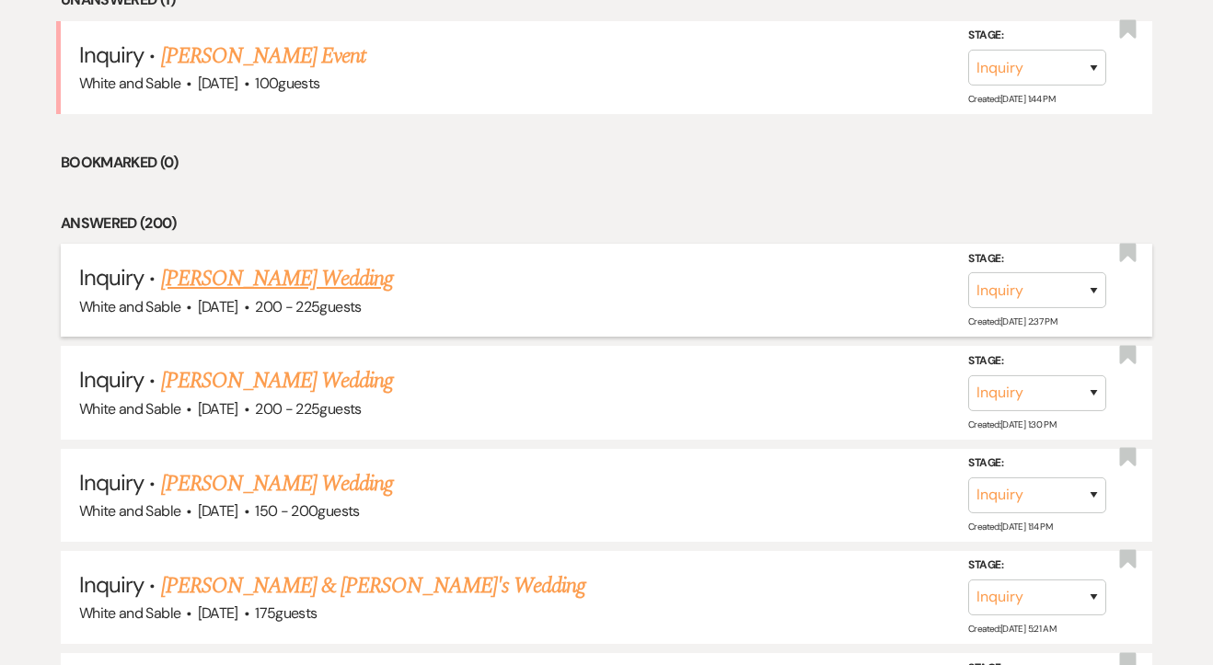
click at [242, 279] on link "Jill Jopp's Wedding" at bounding box center [277, 278] width 233 height 33
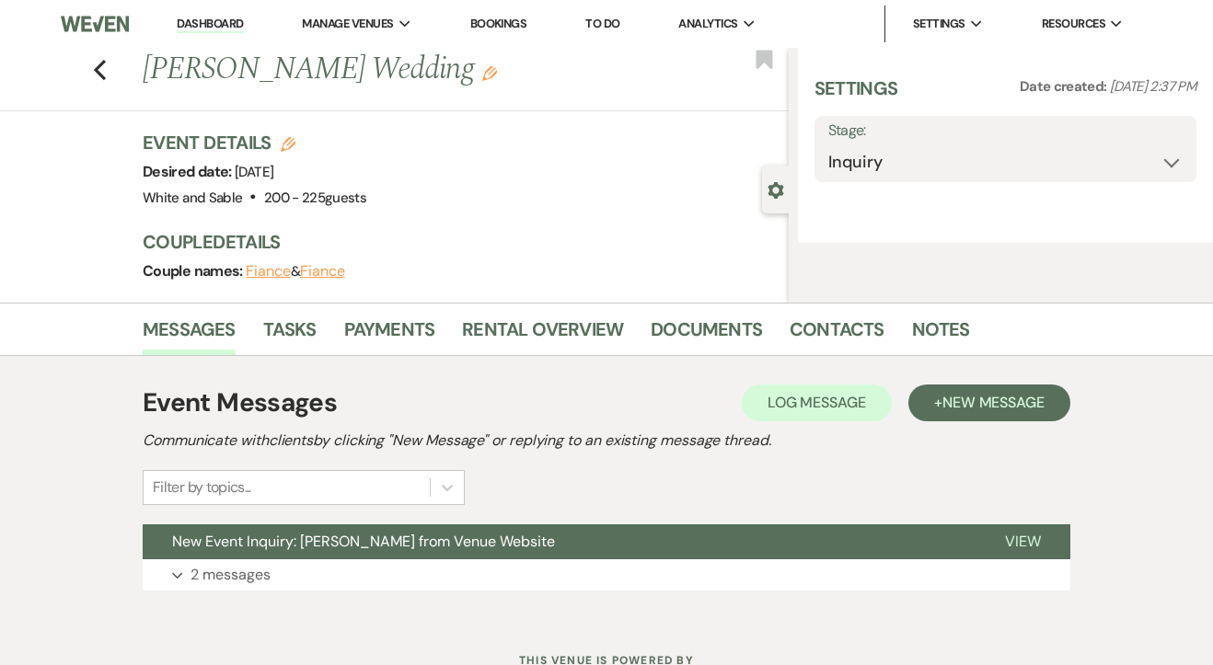
select select "5"
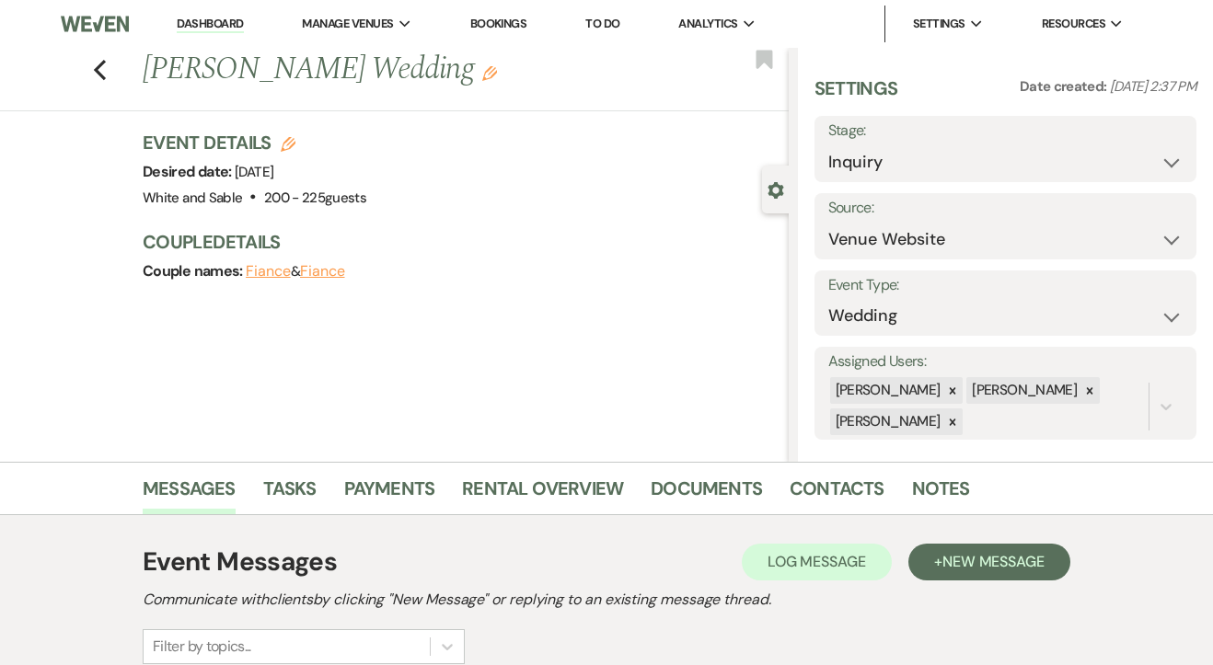
scroll to position [231, 0]
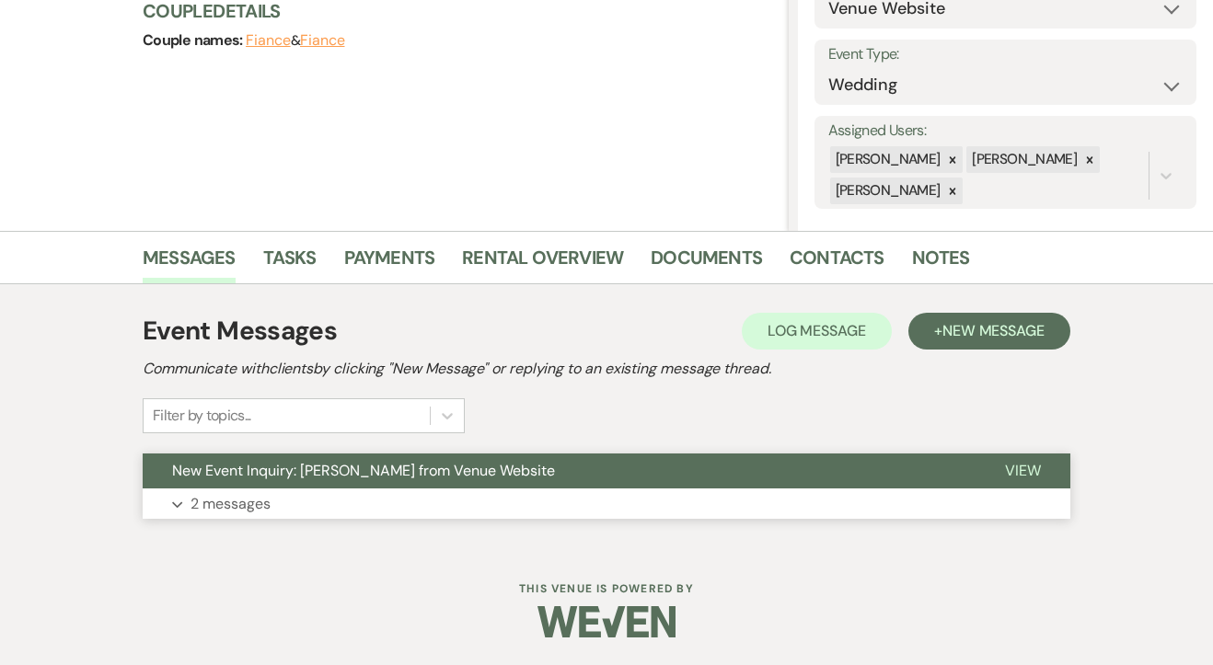
click at [202, 504] on p "2 messages" at bounding box center [230, 504] width 80 height 24
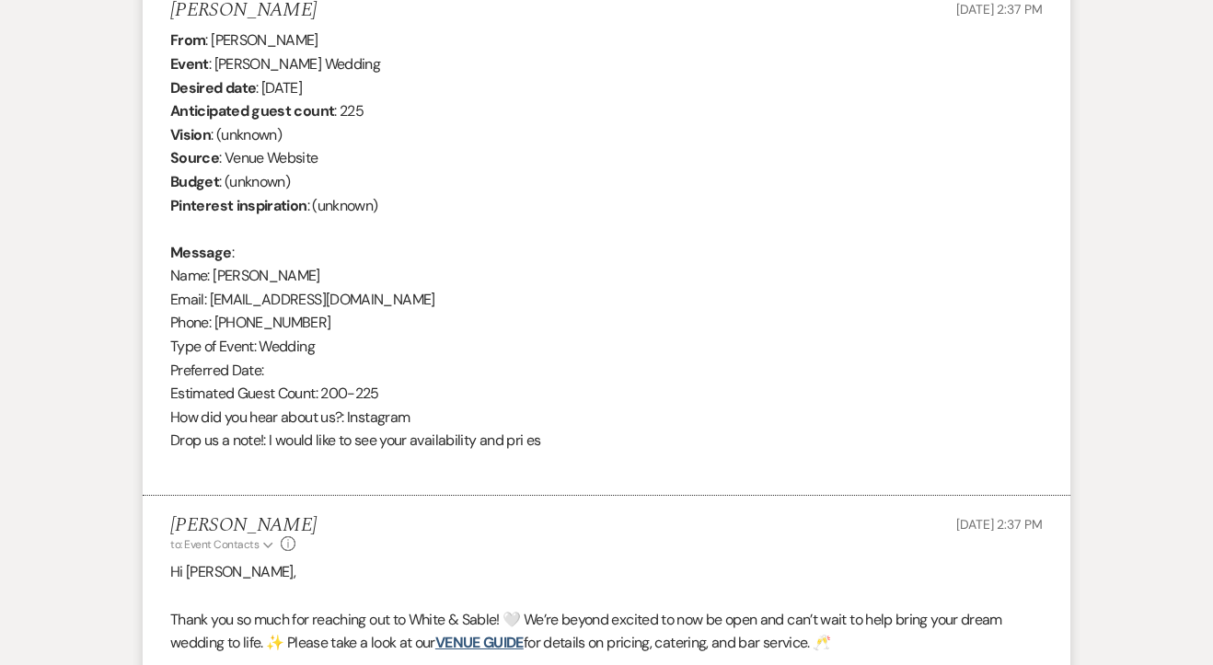
scroll to position [0, 0]
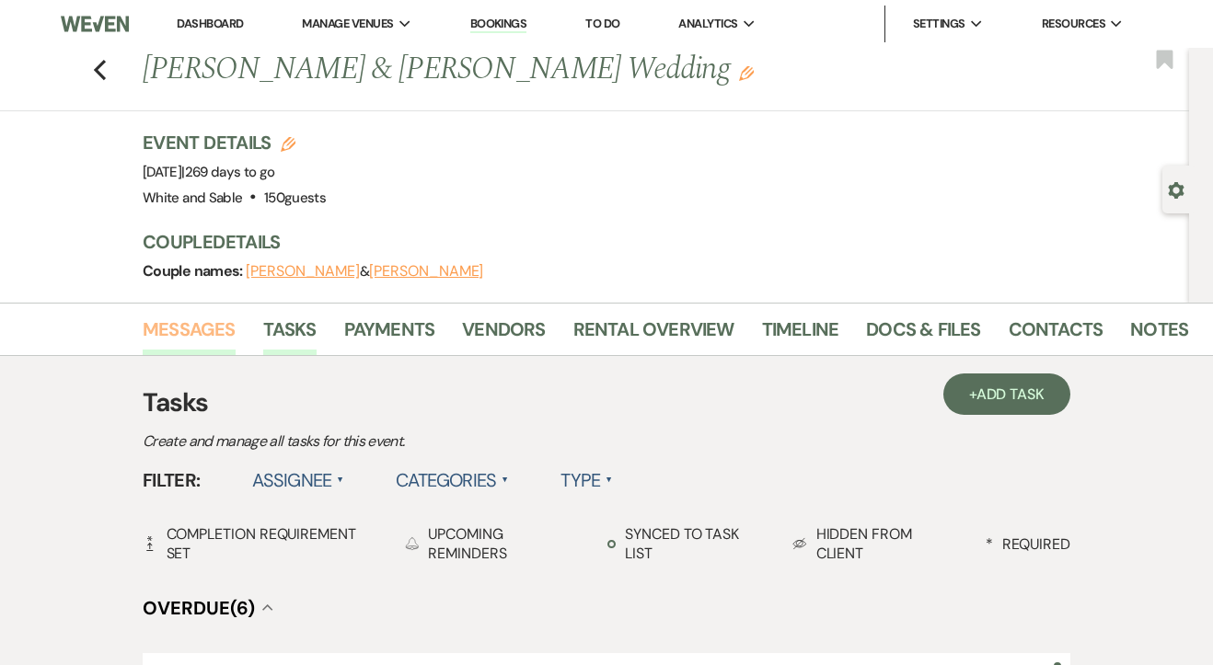
click at [223, 328] on link "Messages" at bounding box center [189, 335] width 93 height 40
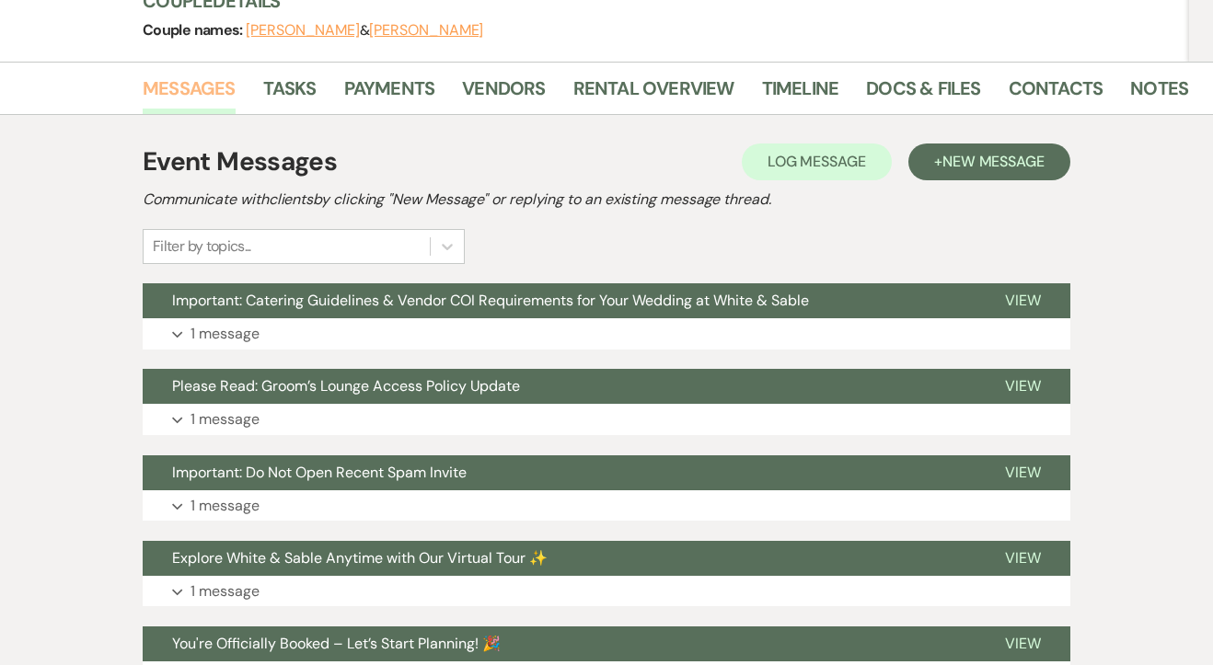
scroll to position [275, 0]
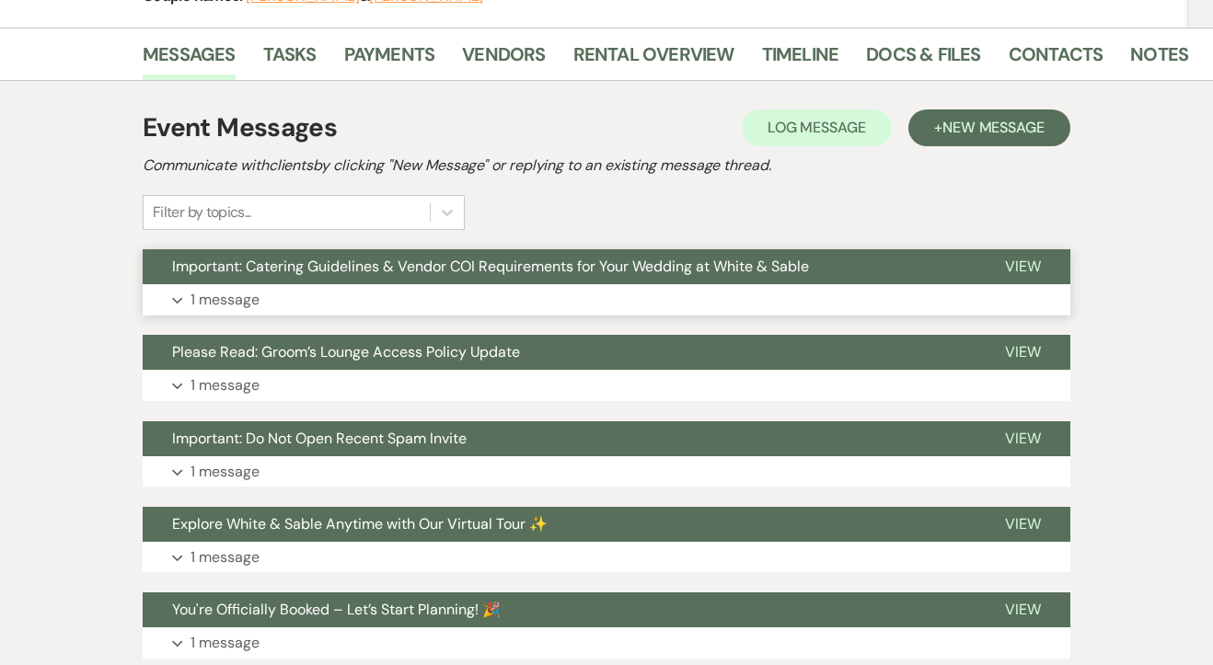
click at [230, 304] on p "1 message" at bounding box center [224, 300] width 69 height 24
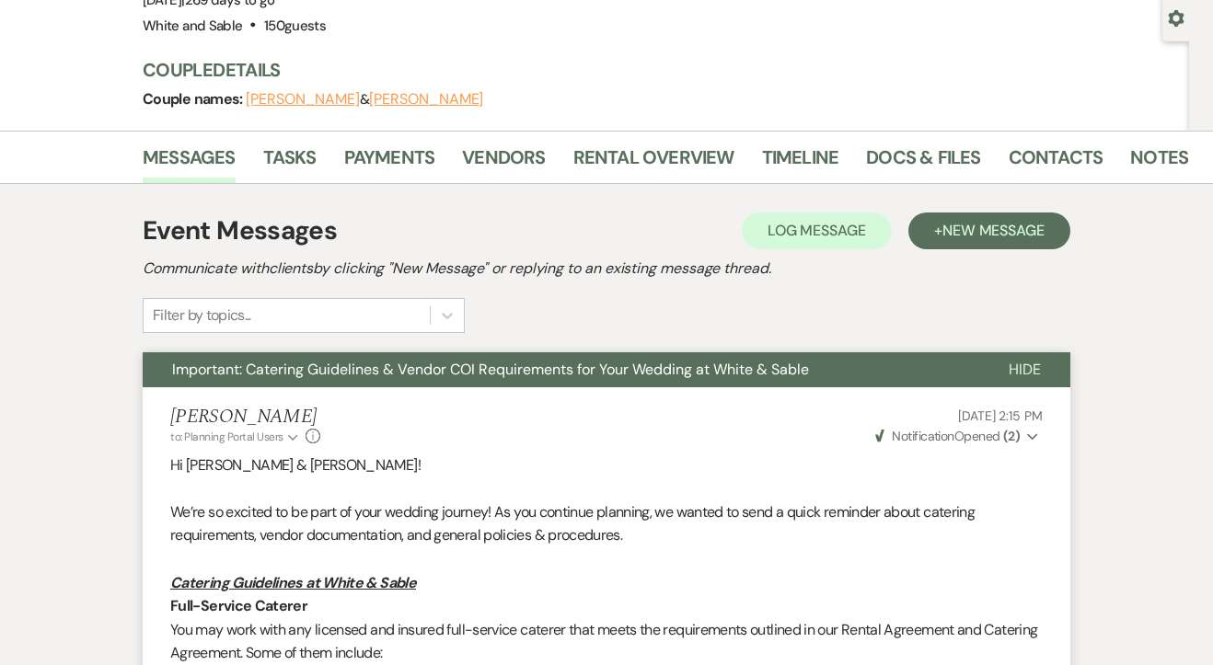
scroll to position [144, 0]
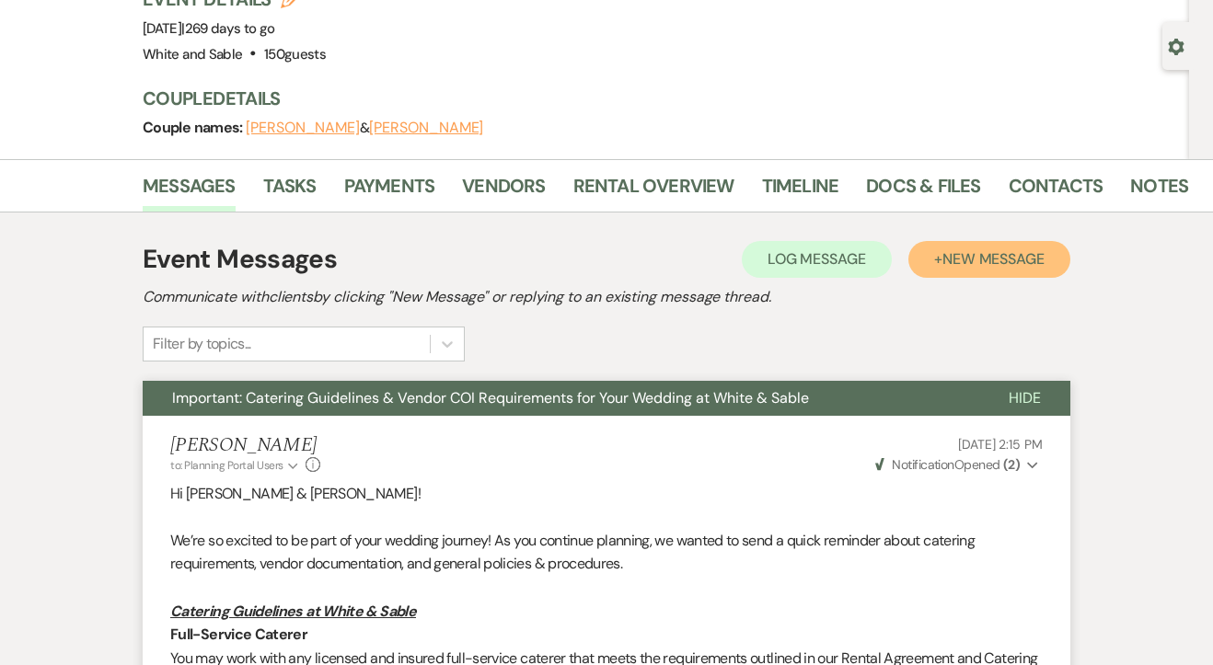
click at [963, 262] on span "New Message" at bounding box center [993, 258] width 102 height 19
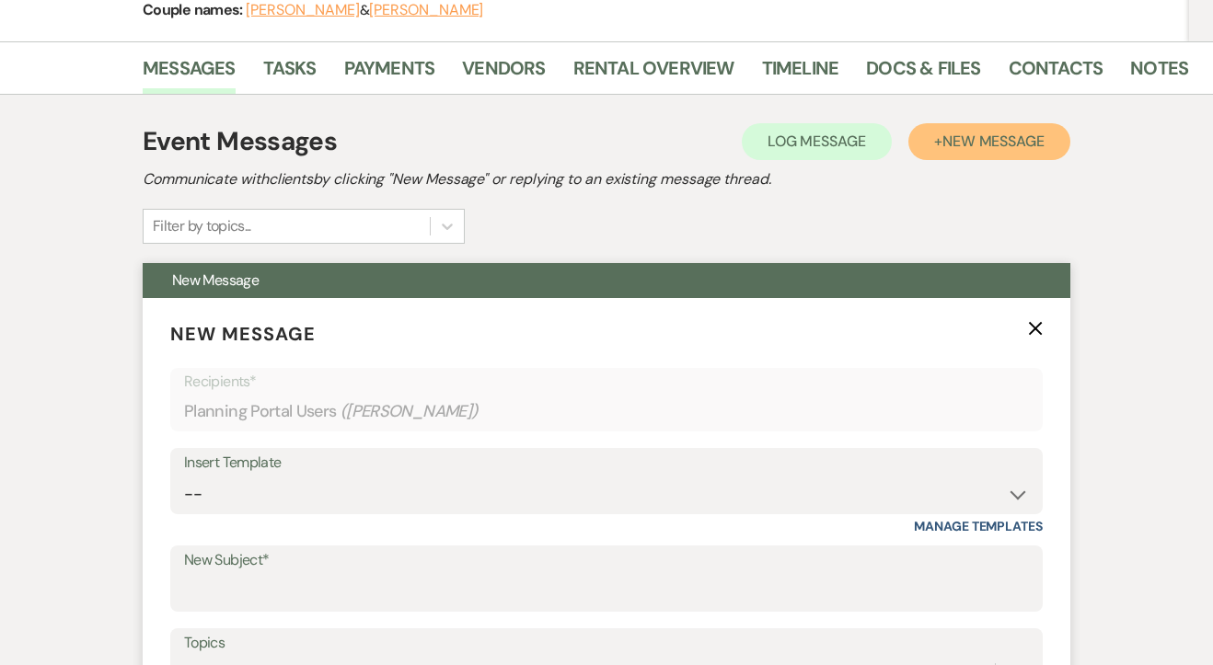
scroll to position [336, 0]
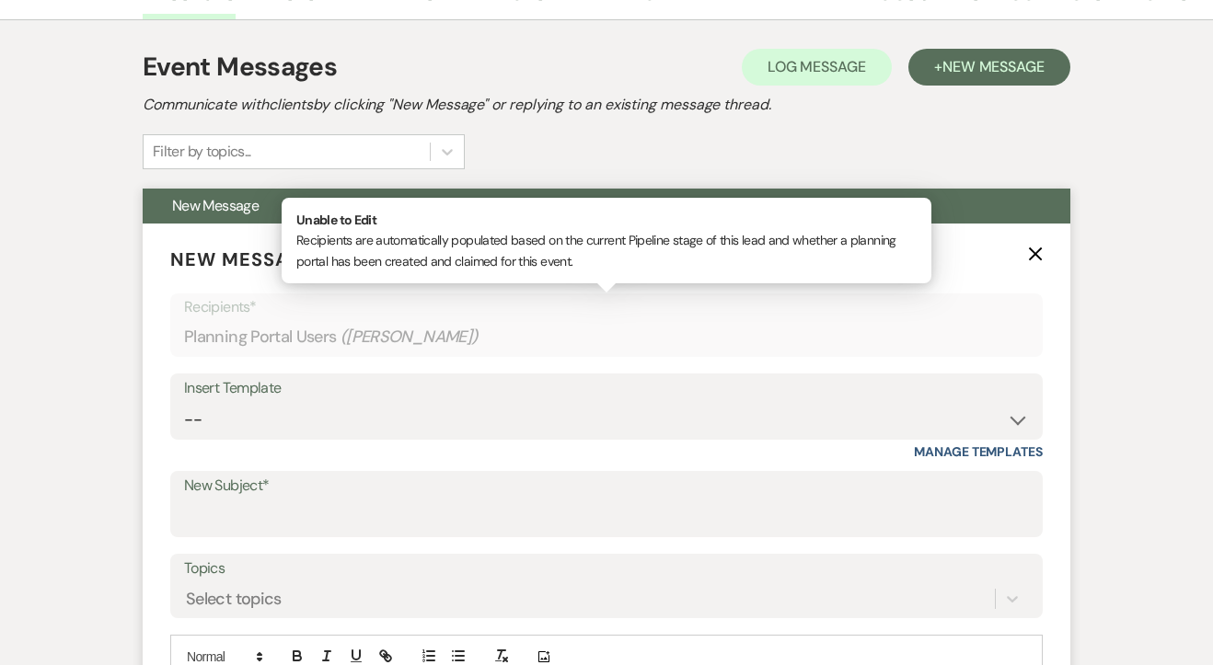
click at [423, 349] on div "Planning Portal Users ( Maggie Nicholson )" at bounding box center [606, 337] width 845 height 36
click at [360, 407] on select "-- Inquiry Response (Venue Guide) Schedule - Venue Tour Appt Confirmation Sched…" at bounding box center [606, 420] width 845 height 36
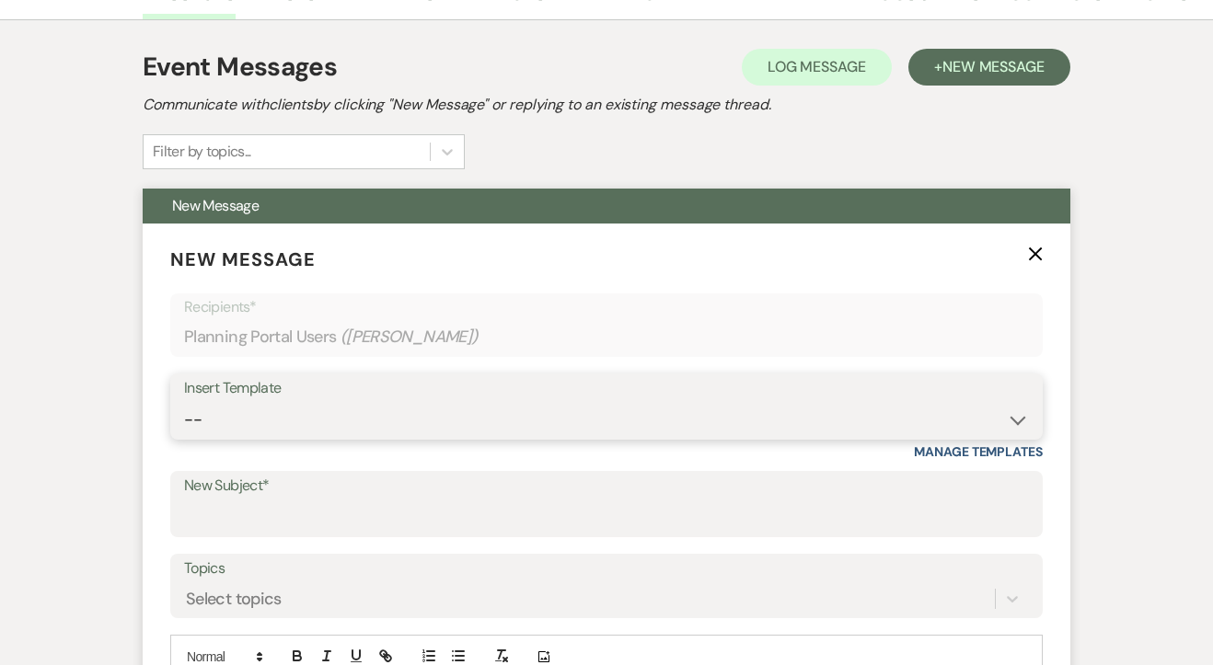
select select "4586"
click at [184, 402] on select "-- Inquiry Response (Venue Guide) Schedule - Venue Tour Appt Confirmation Sched…" at bounding box center [606, 420] width 845 height 36
type input "Inventory and Optional Add Ons"
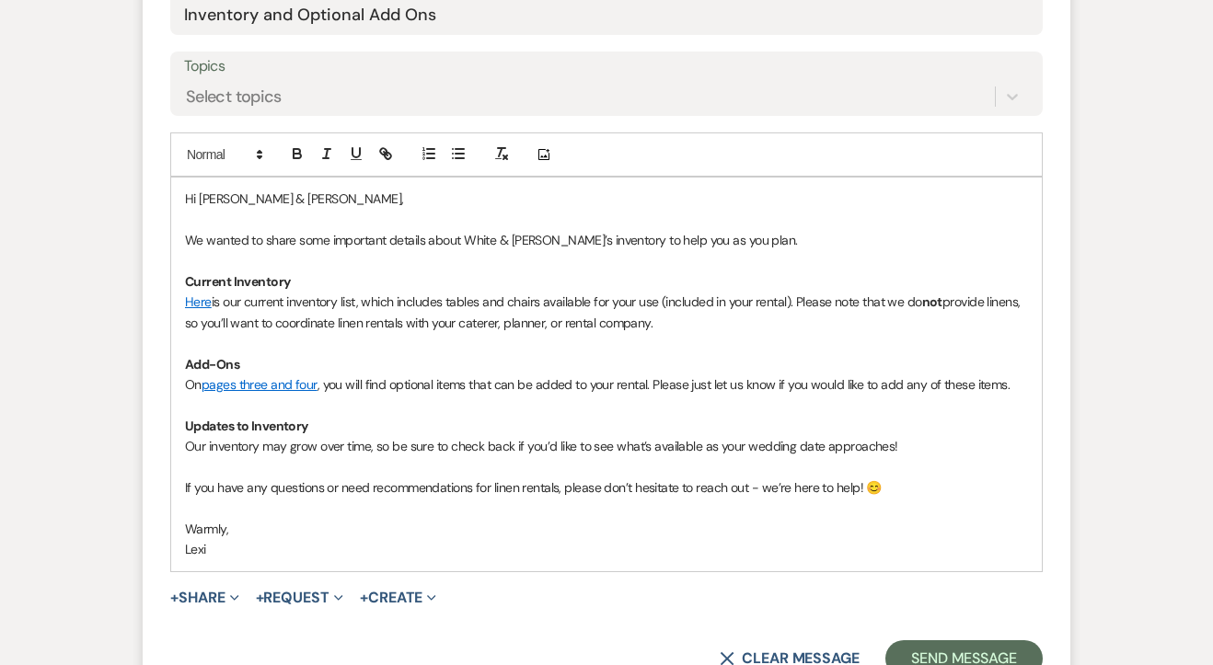
scroll to position [759, 0]
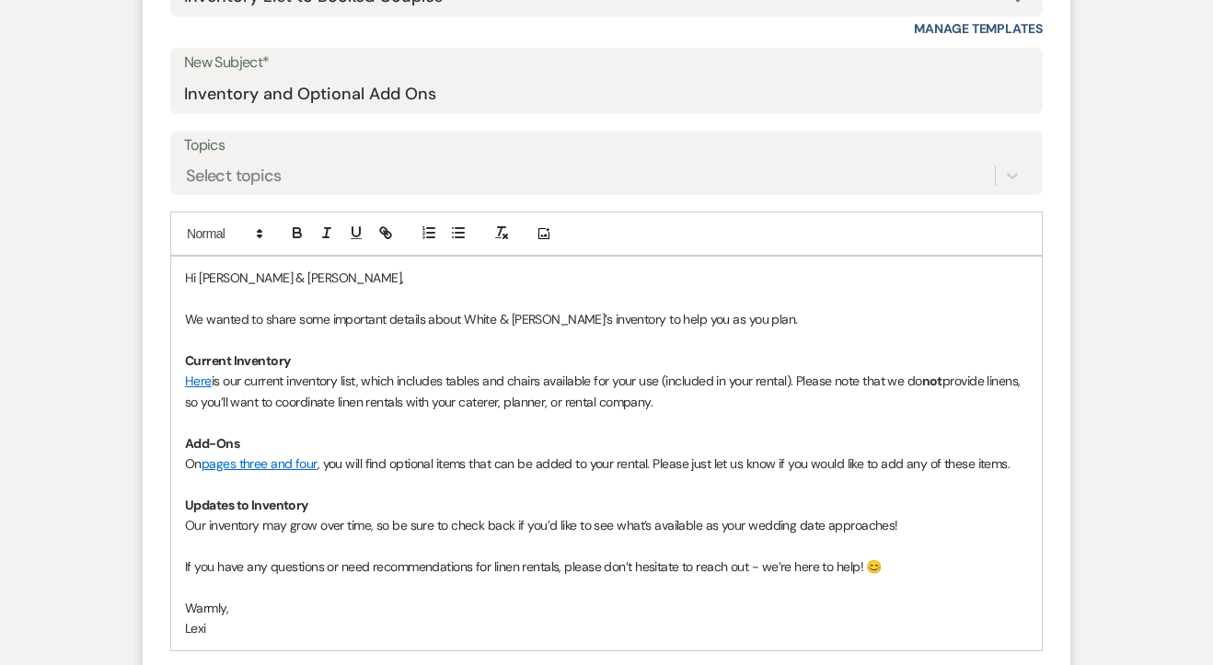
click at [194, 283] on p "Hi Maggie & Noah," at bounding box center [606, 278] width 843 height 20
drag, startPoint x: 327, startPoint y: 281, endPoint x: 199, endPoint y: 284, distance: 128.0
click at [199, 284] on p "Hi Maggie & Noah," at bounding box center [606, 278] width 843 height 20
click at [202, 321] on p "We wanted to share some important details about White & Sable’s inventory to he…" at bounding box center [606, 319] width 843 height 20
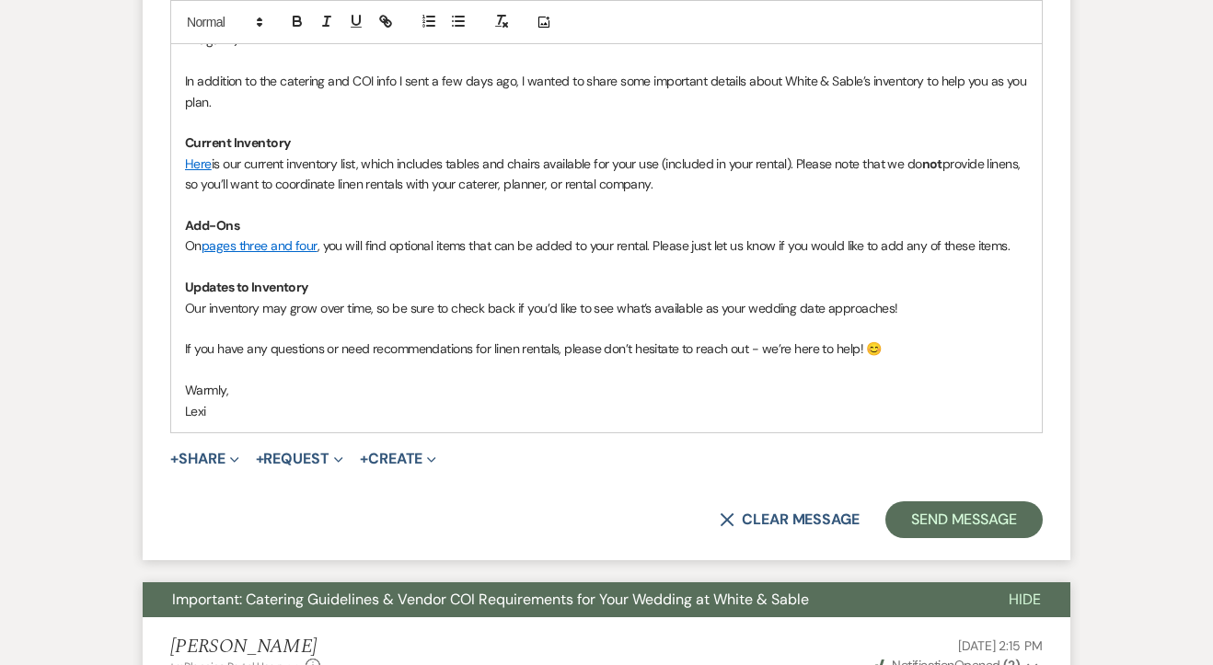
scroll to position [998, 0]
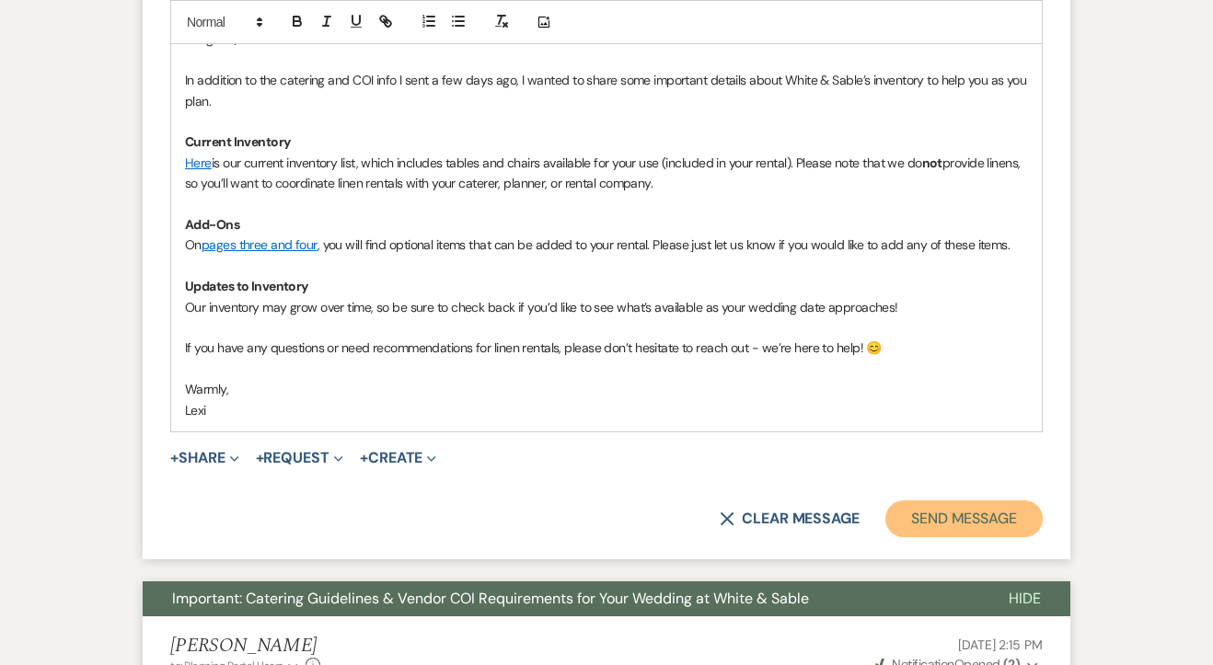
click at [942, 513] on button "Send Message" at bounding box center [963, 519] width 157 height 37
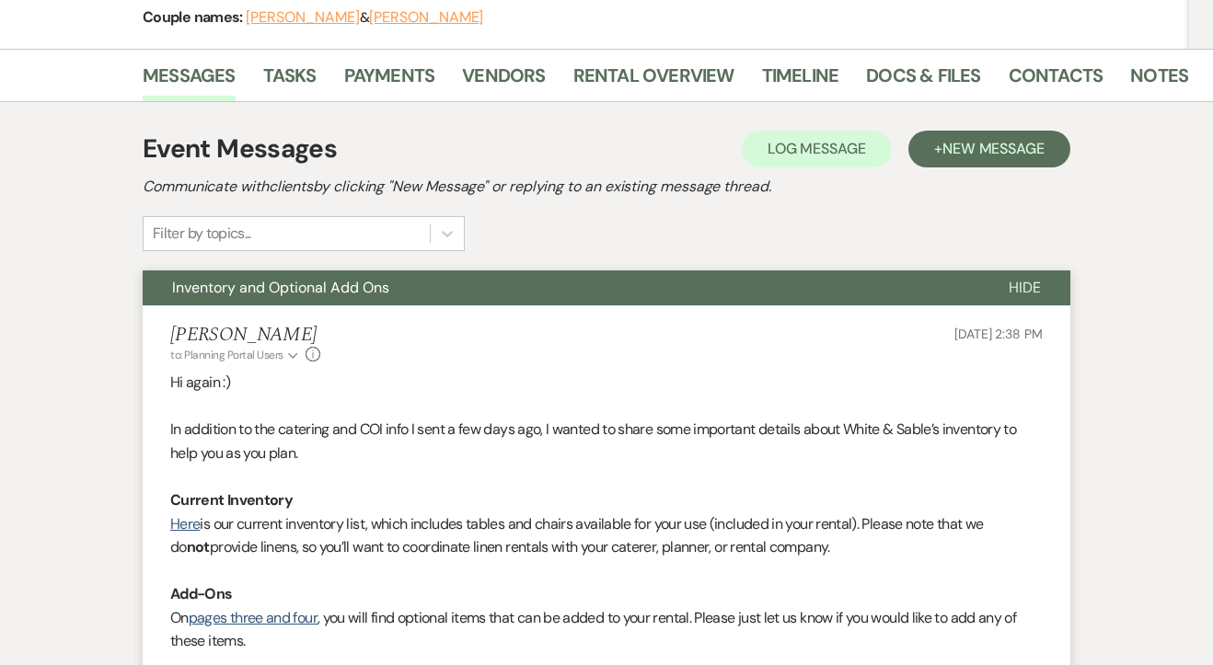
scroll to position [207, 0]
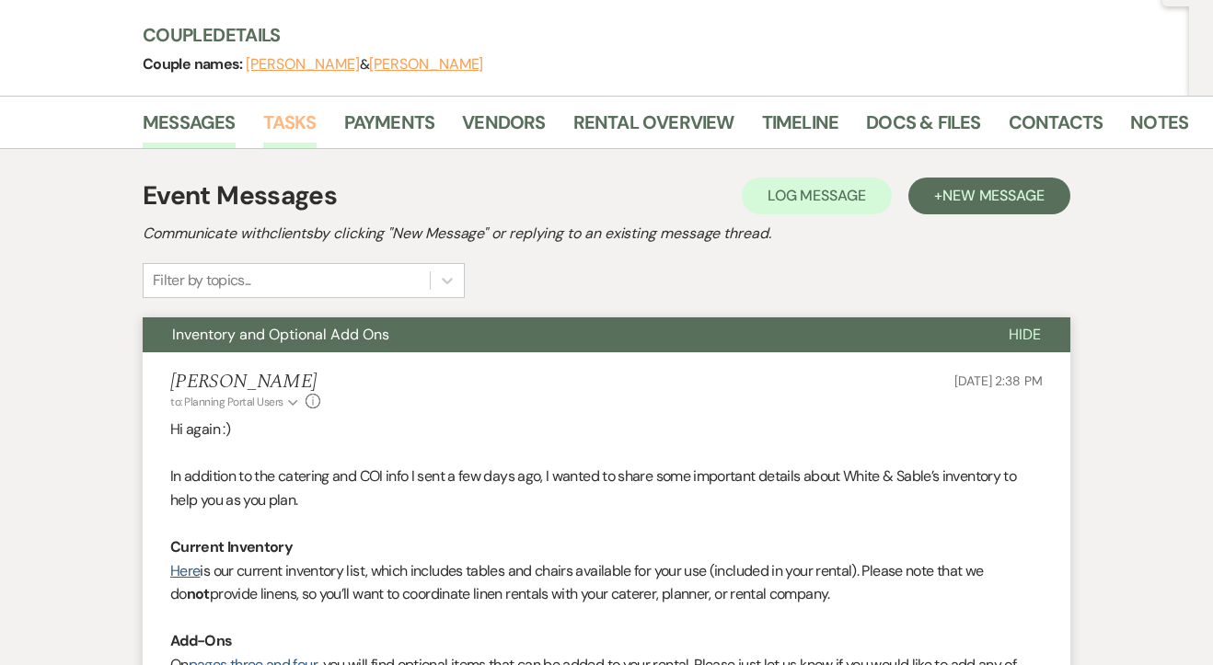
click at [293, 122] on link "Tasks" at bounding box center [289, 128] width 53 height 40
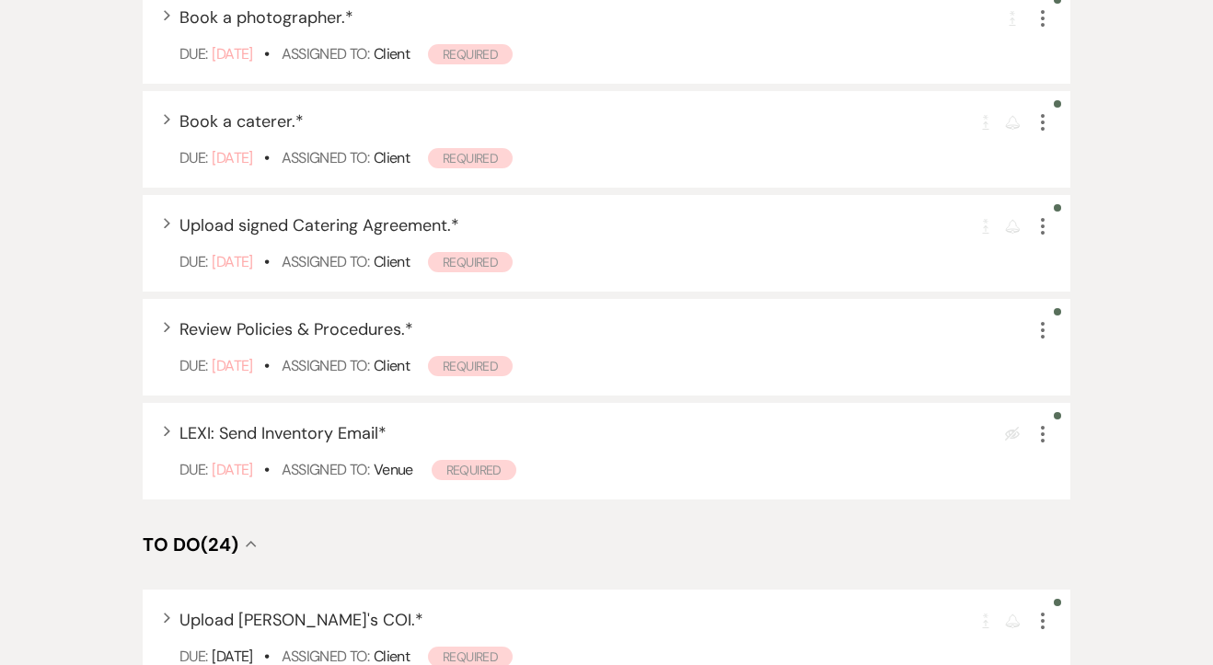
scroll to position [775, 0]
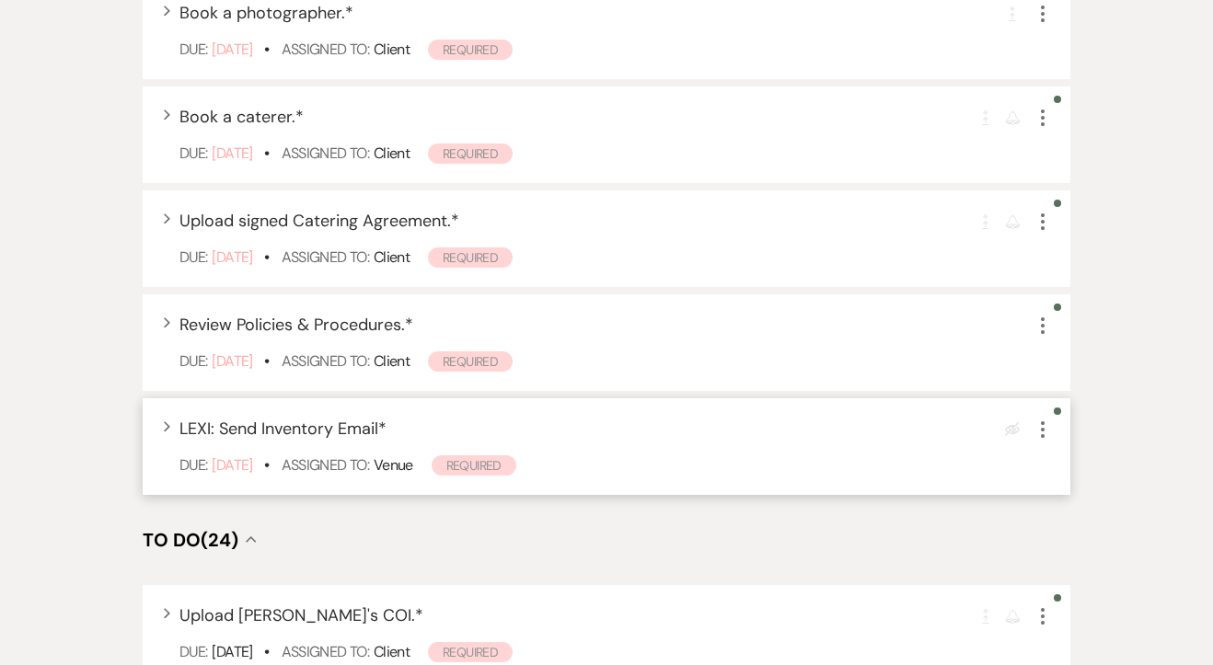
click at [1046, 427] on icon "More" at bounding box center [1043, 430] width 22 height 22
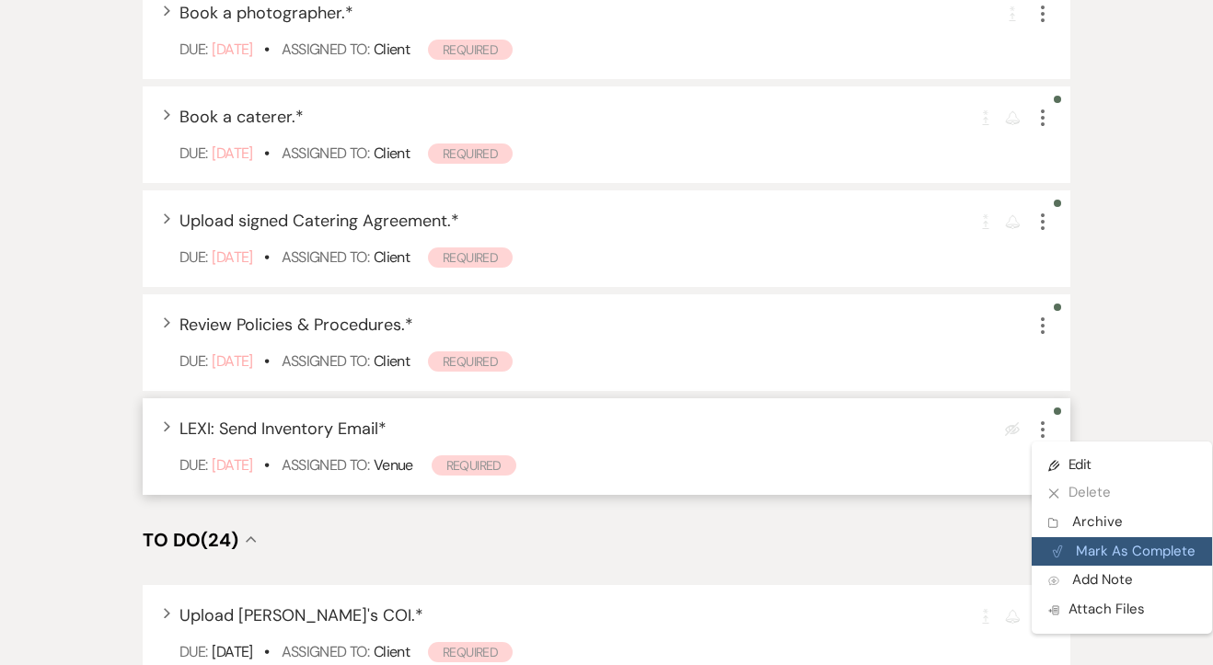
click at [1078, 548] on button "Plan Portal Link Mark As Complete" at bounding box center [1122, 551] width 180 height 29
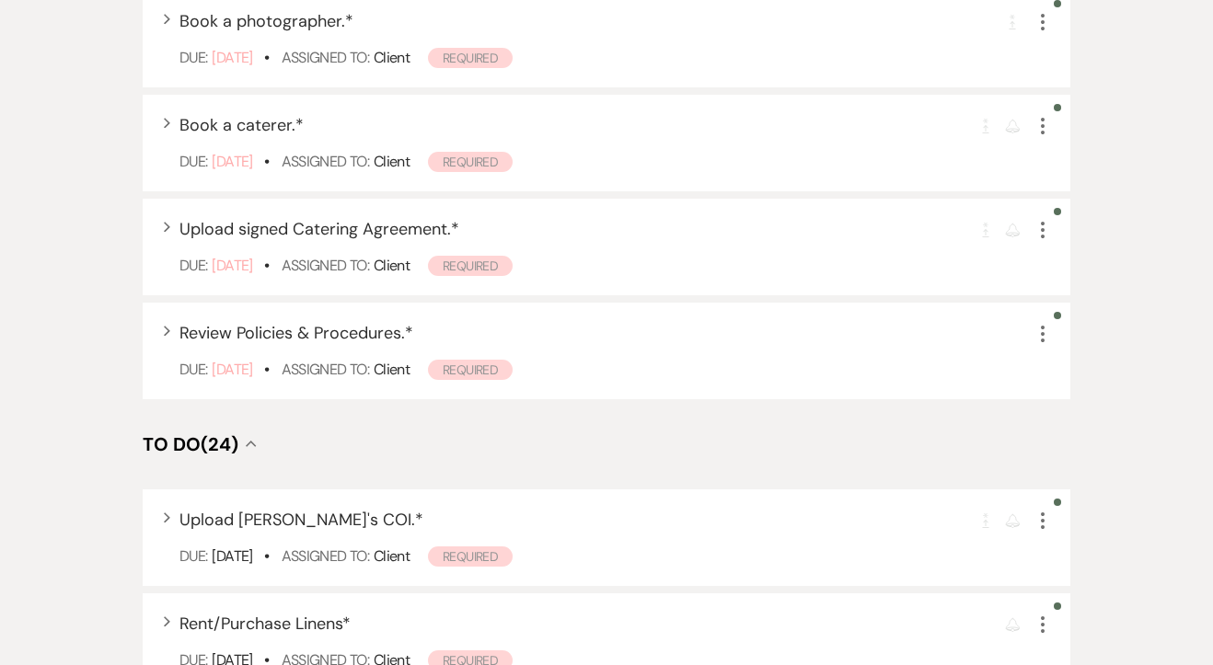
scroll to position [0, 0]
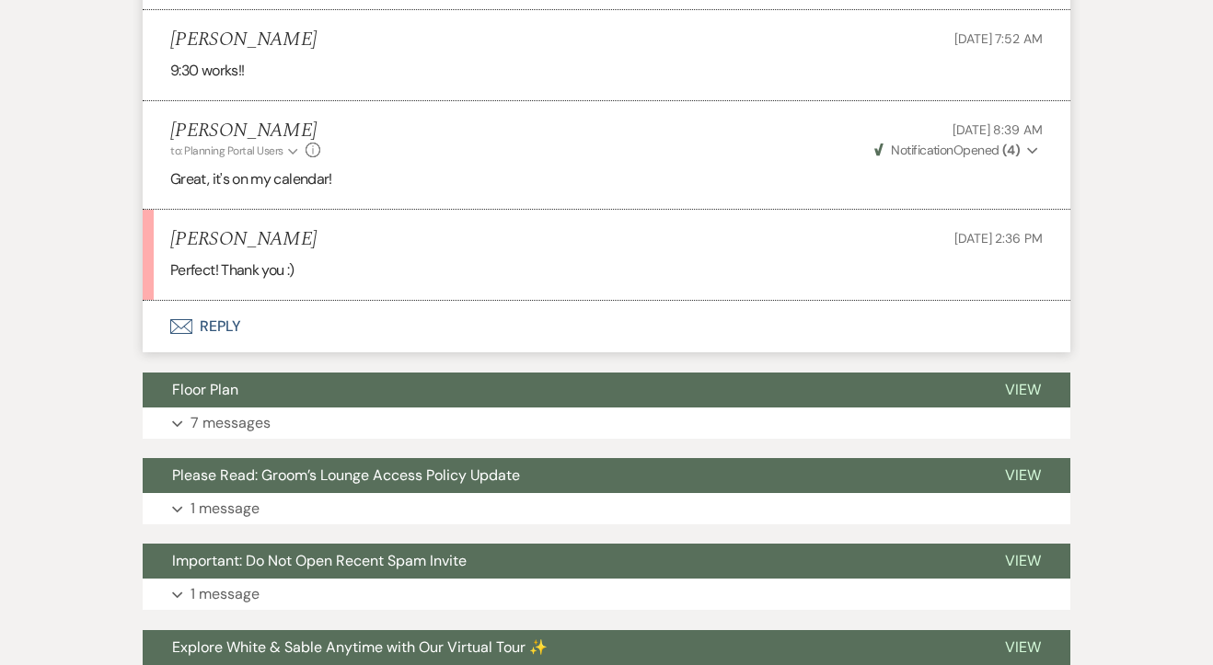
scroll to position [1901, 0]
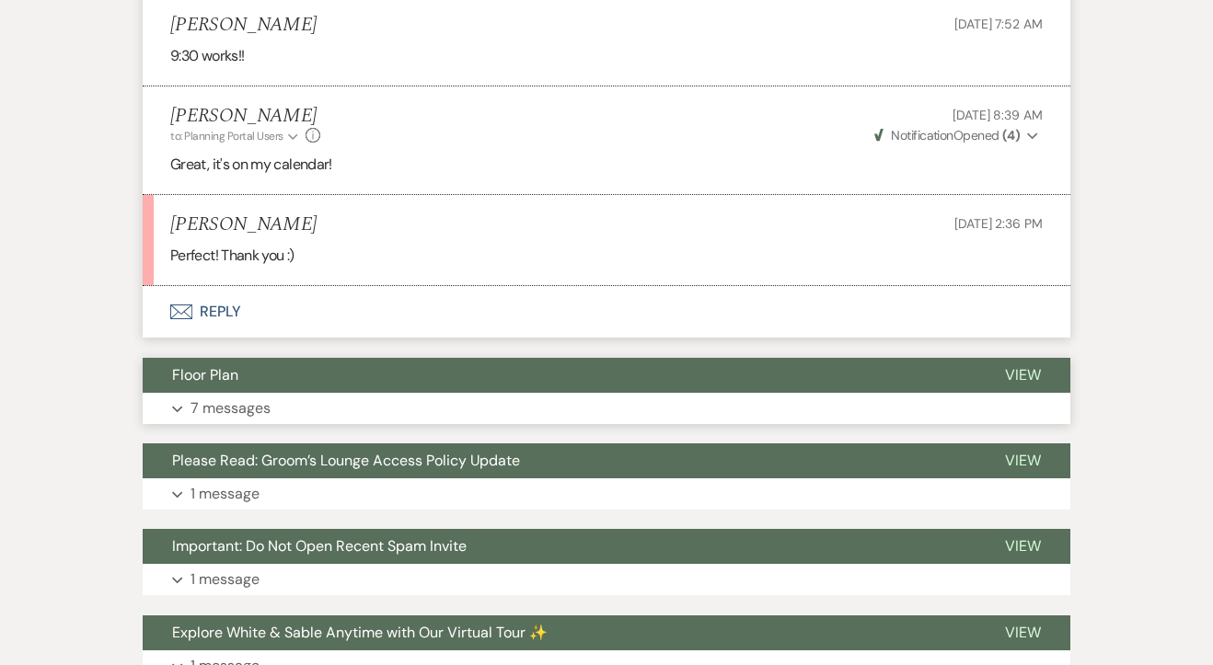
click at [235, 421] on p "7 messages" at bounding box center [230, 409] width 80 height 24
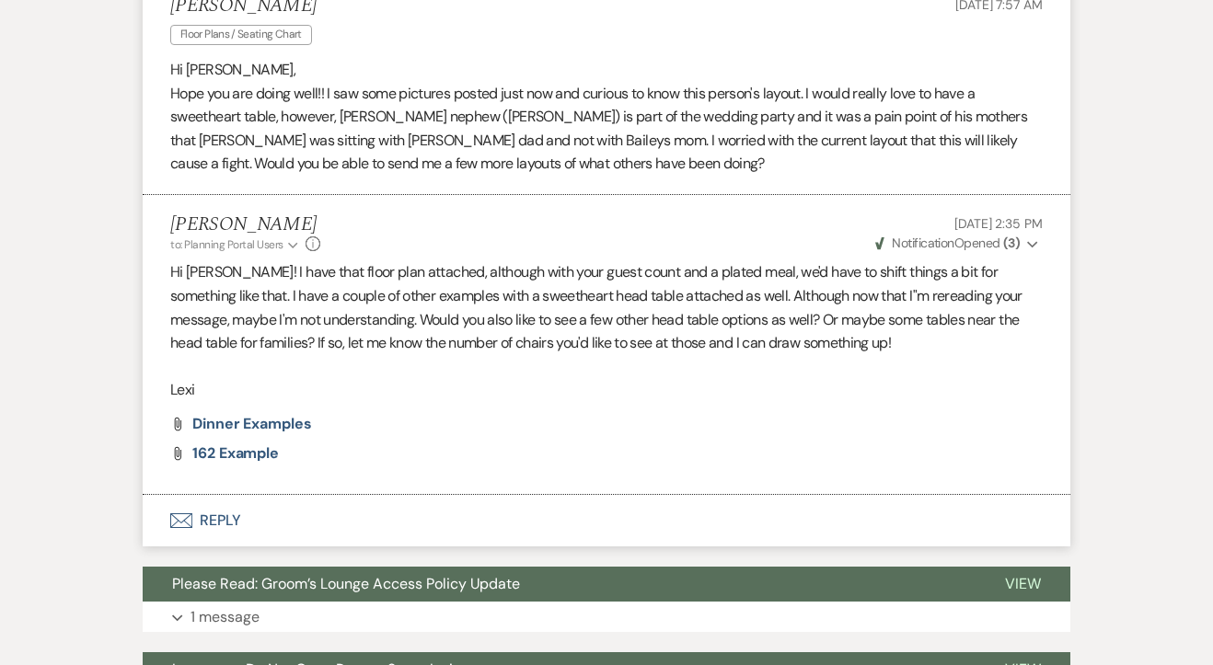
scroll to position [4462, 0]
